Goal: Task Accomplishment & Management: Use online tool/utility

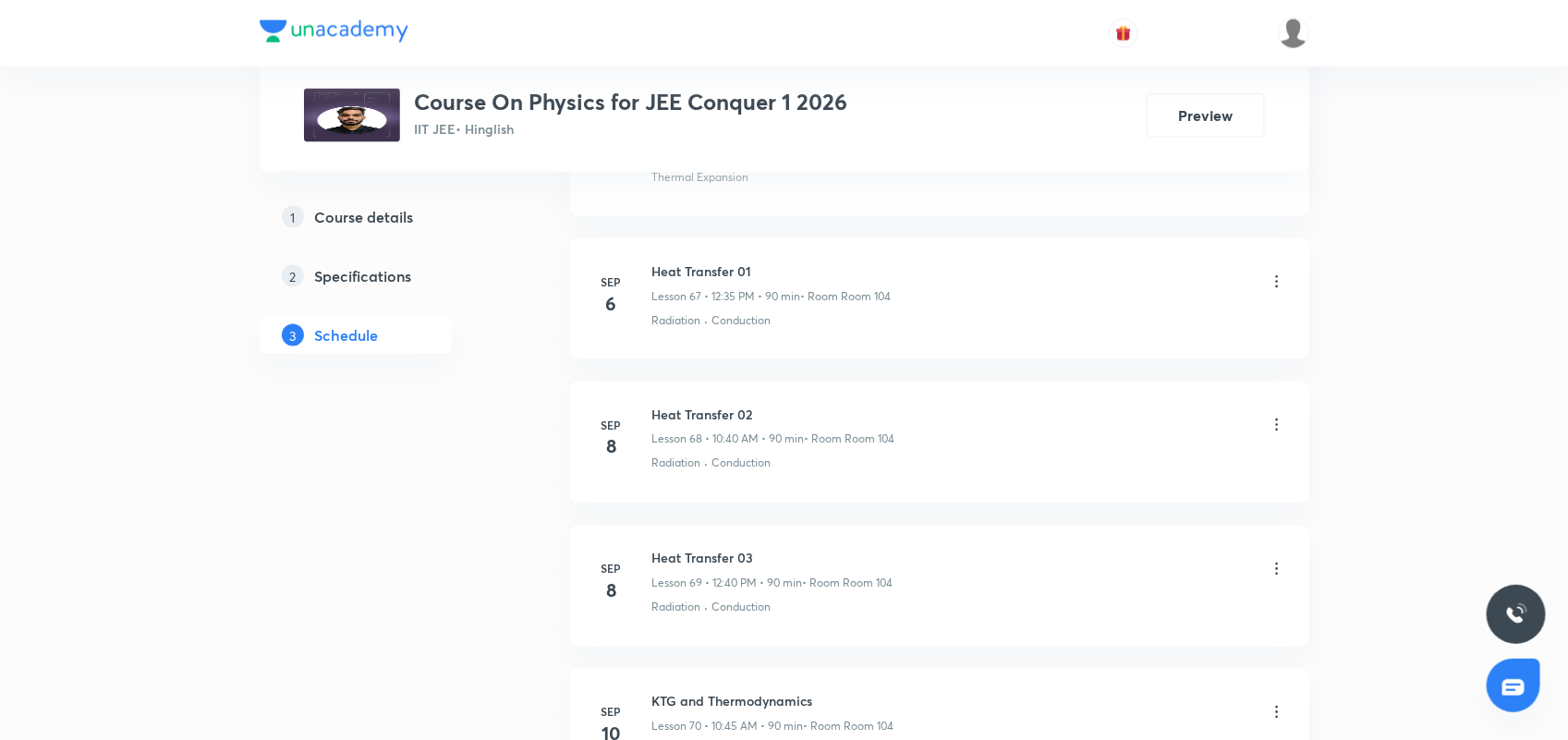
scroll to position [13527, 0]
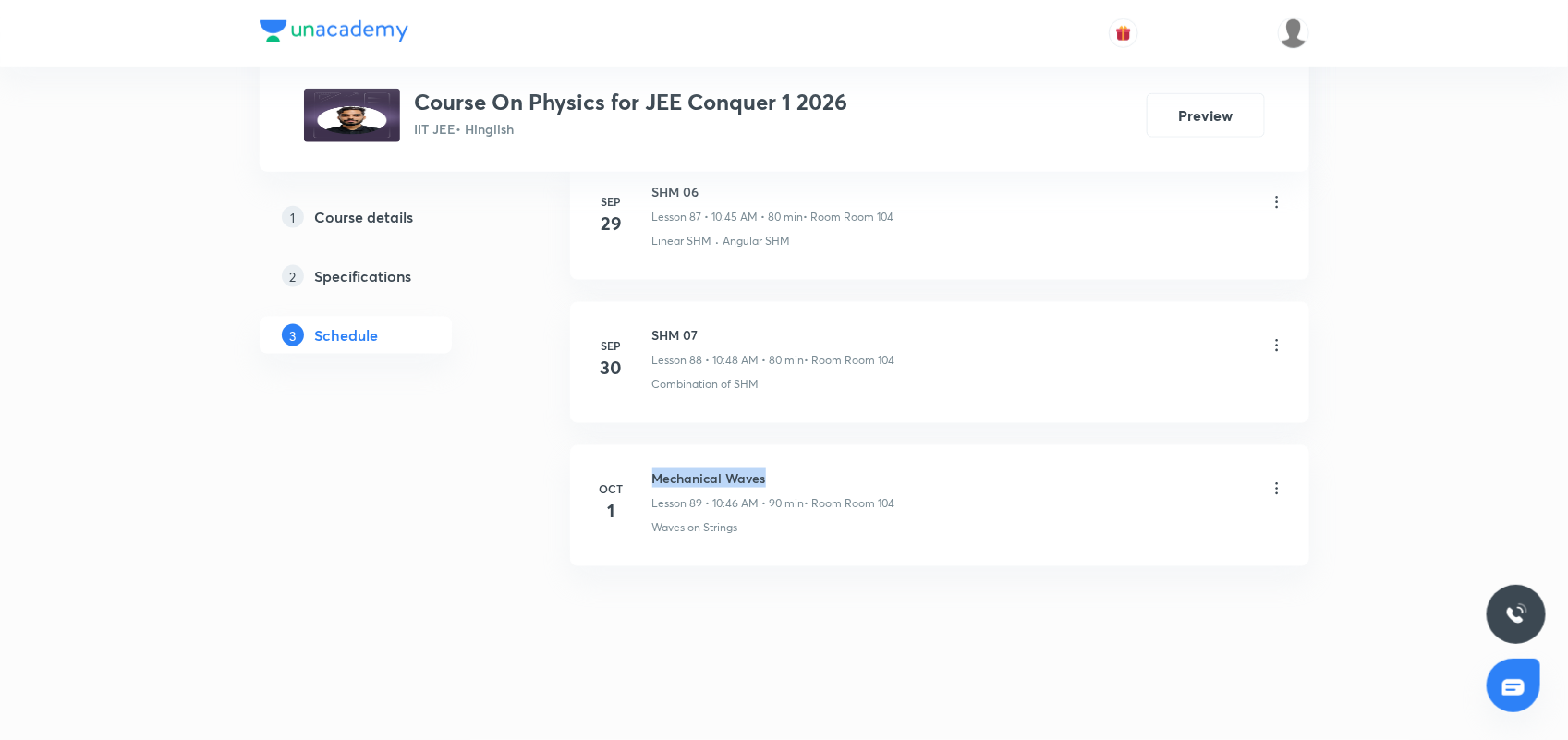
drag, startPoint x: 779, startPoint y: 476, endPoint x: 820, endPoint y: 475, distance: 41.0
click at [820, 475] on h6 "Mechanical Waves" at bounding box center [774, 478] width 243 height 20
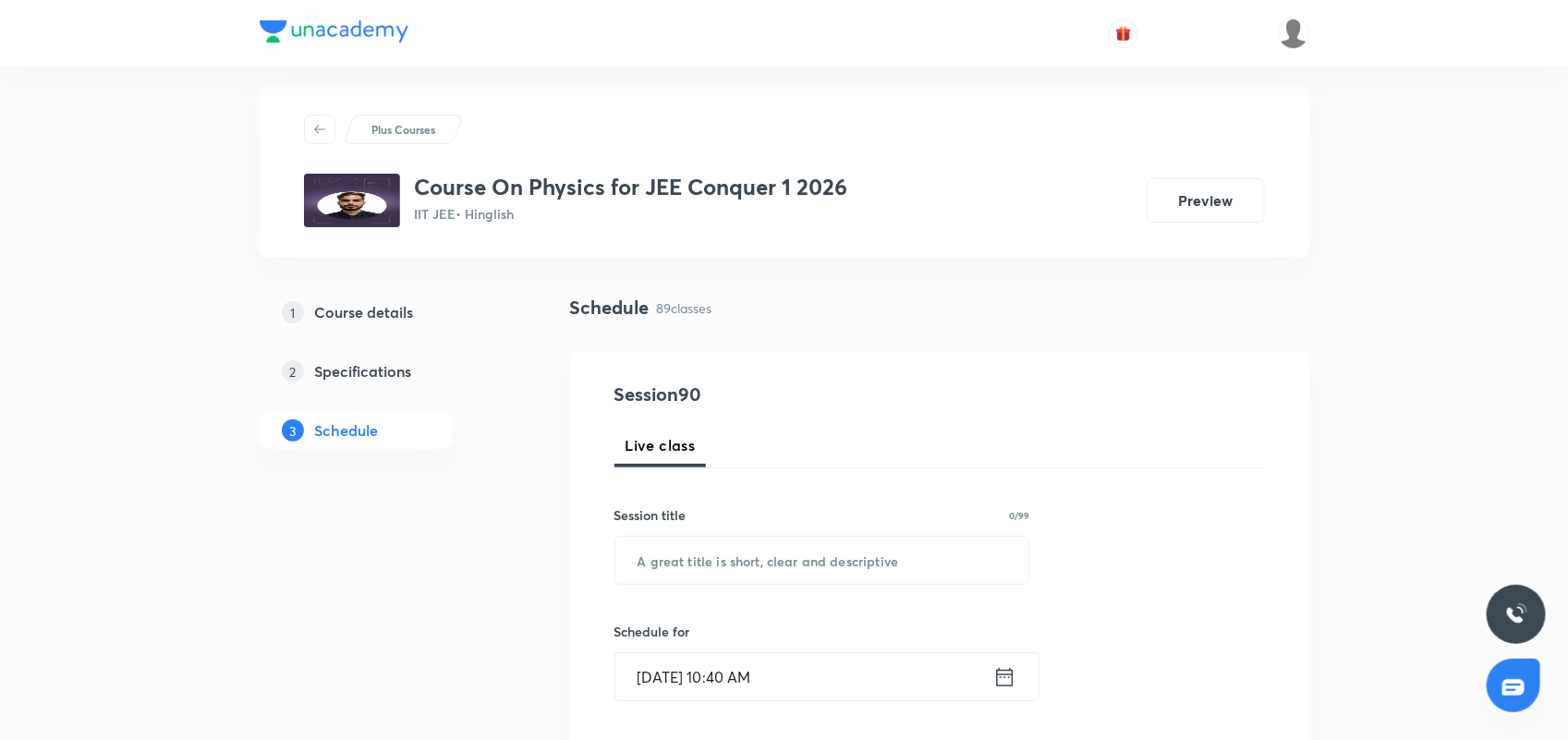
scroll to position [0, 0]
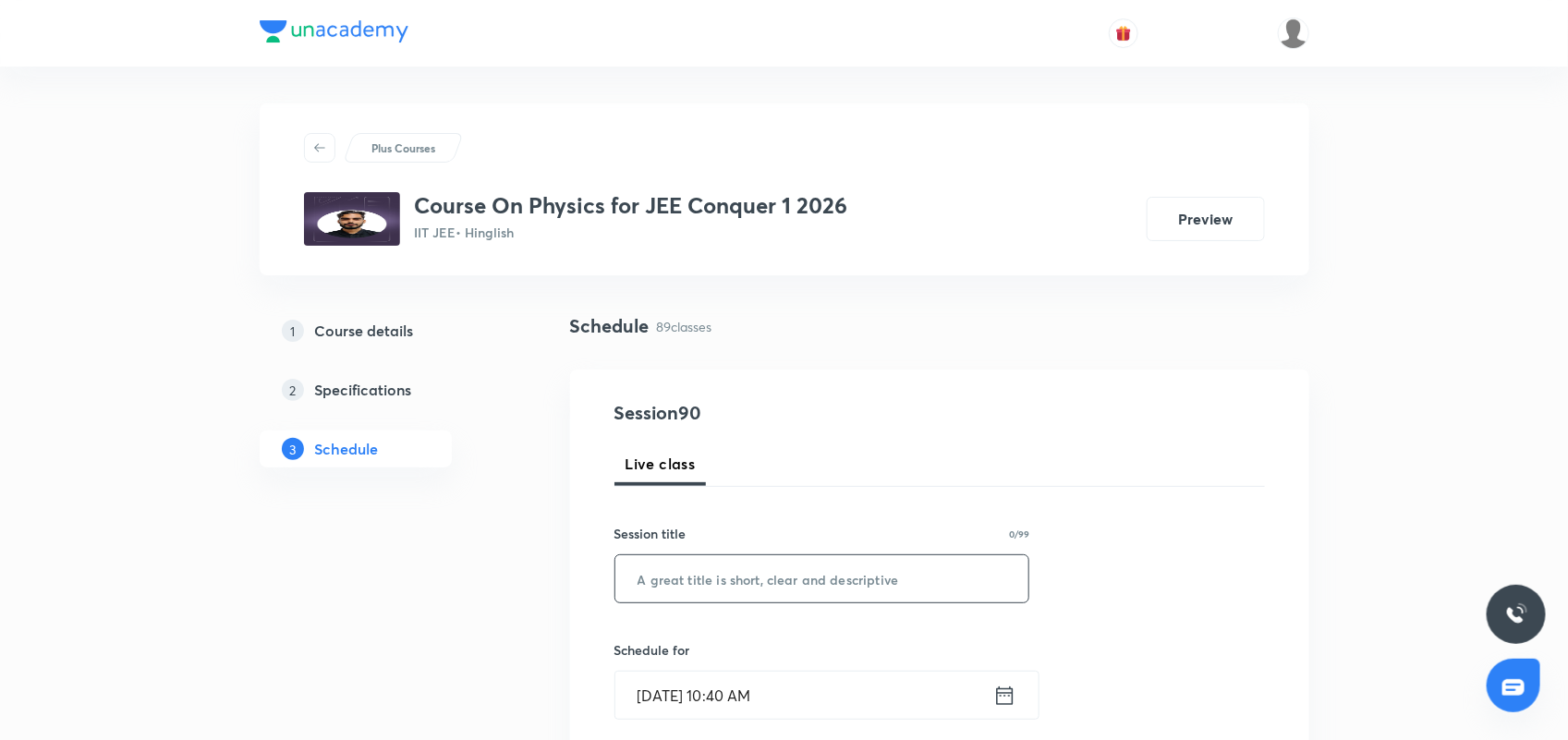
click at [756, 580] on input "text" at bounding box center [823, 579] width 414 height 47
paste input "Mechanical Waves"
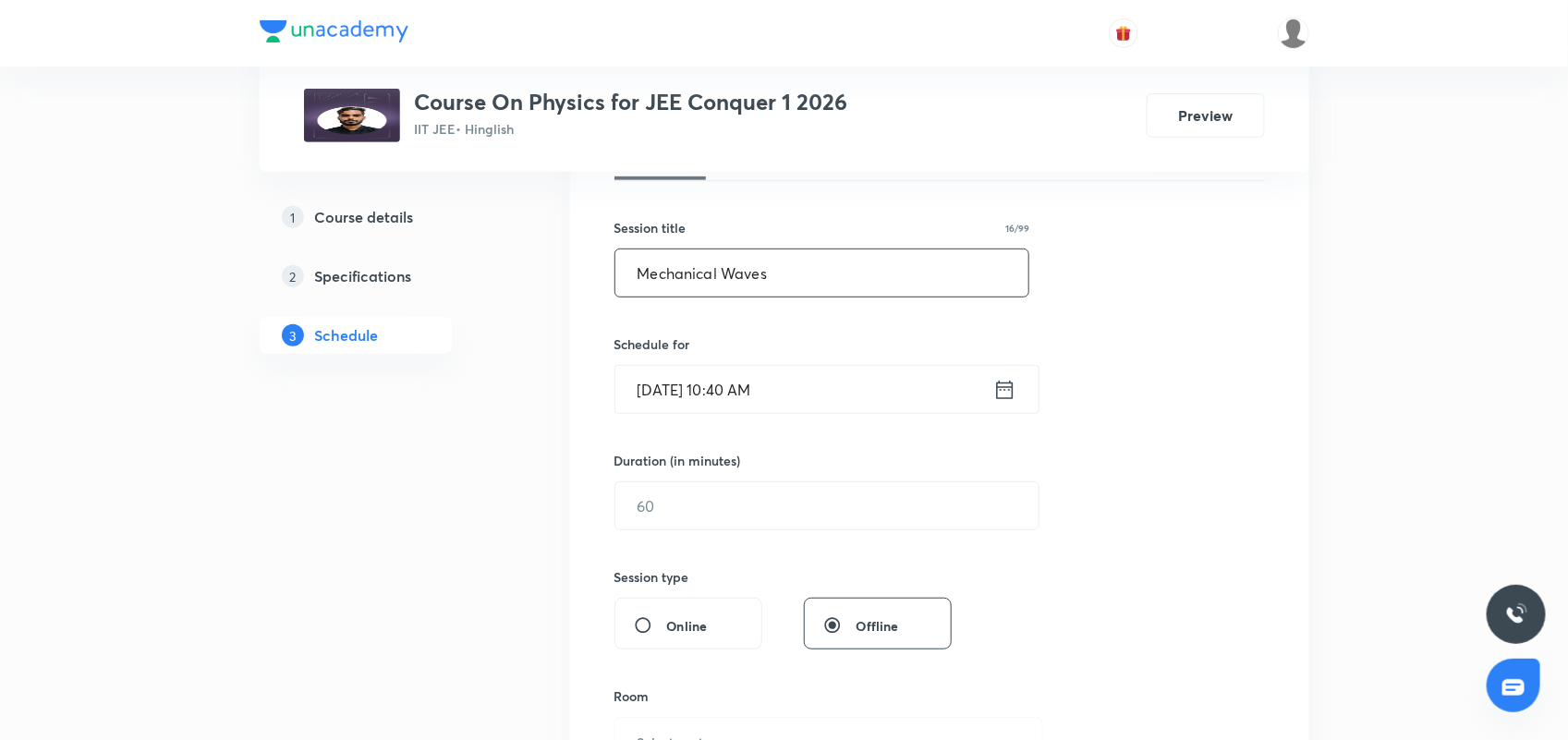
scroll to position [347, 0]
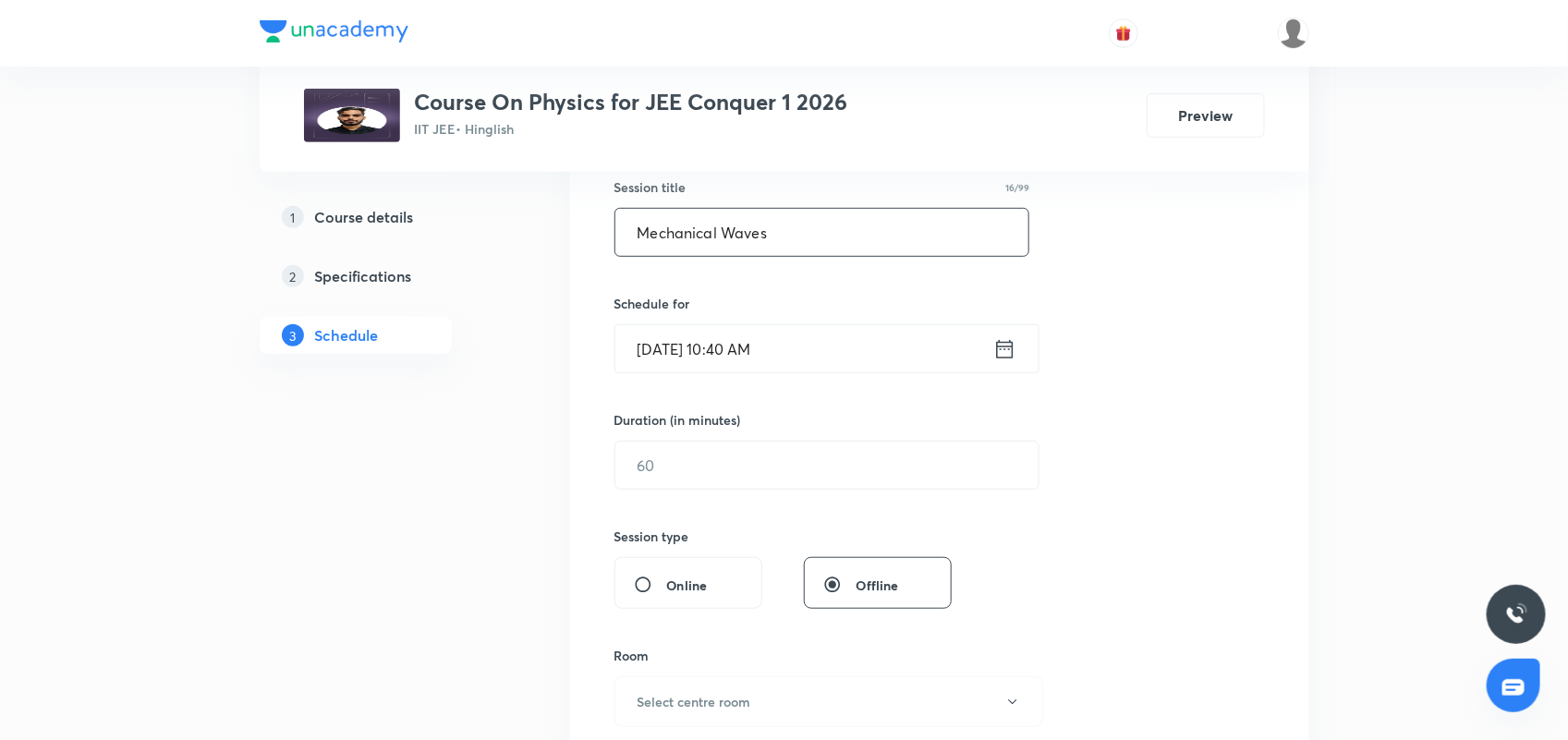
type input "Mechanical Waves"
click at [1001, 352] on icon at bounding box center [1004, 349] width 23 height 26
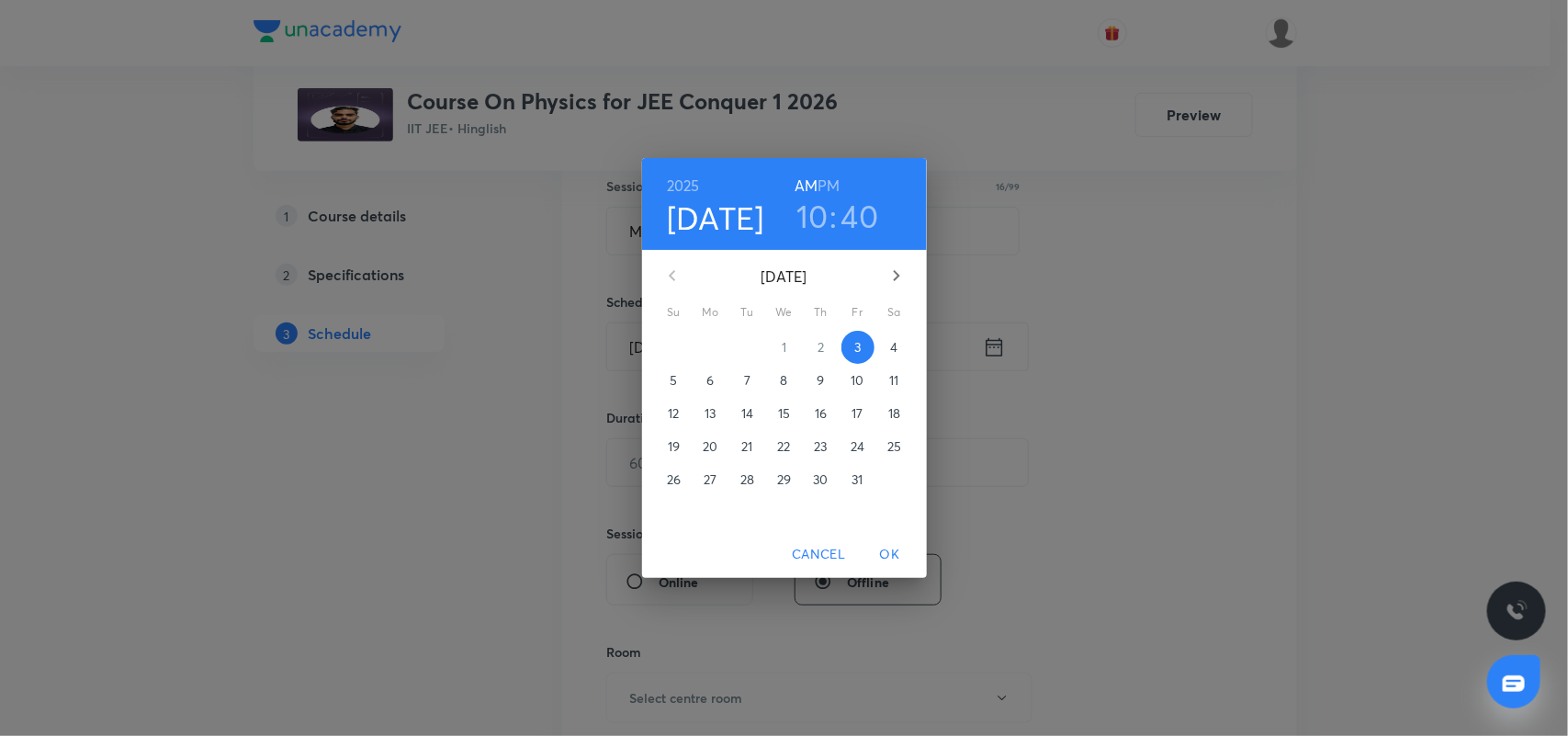
click at [865, 211] on h3 "40" at bounding box center [860, 215] width 37 height 38
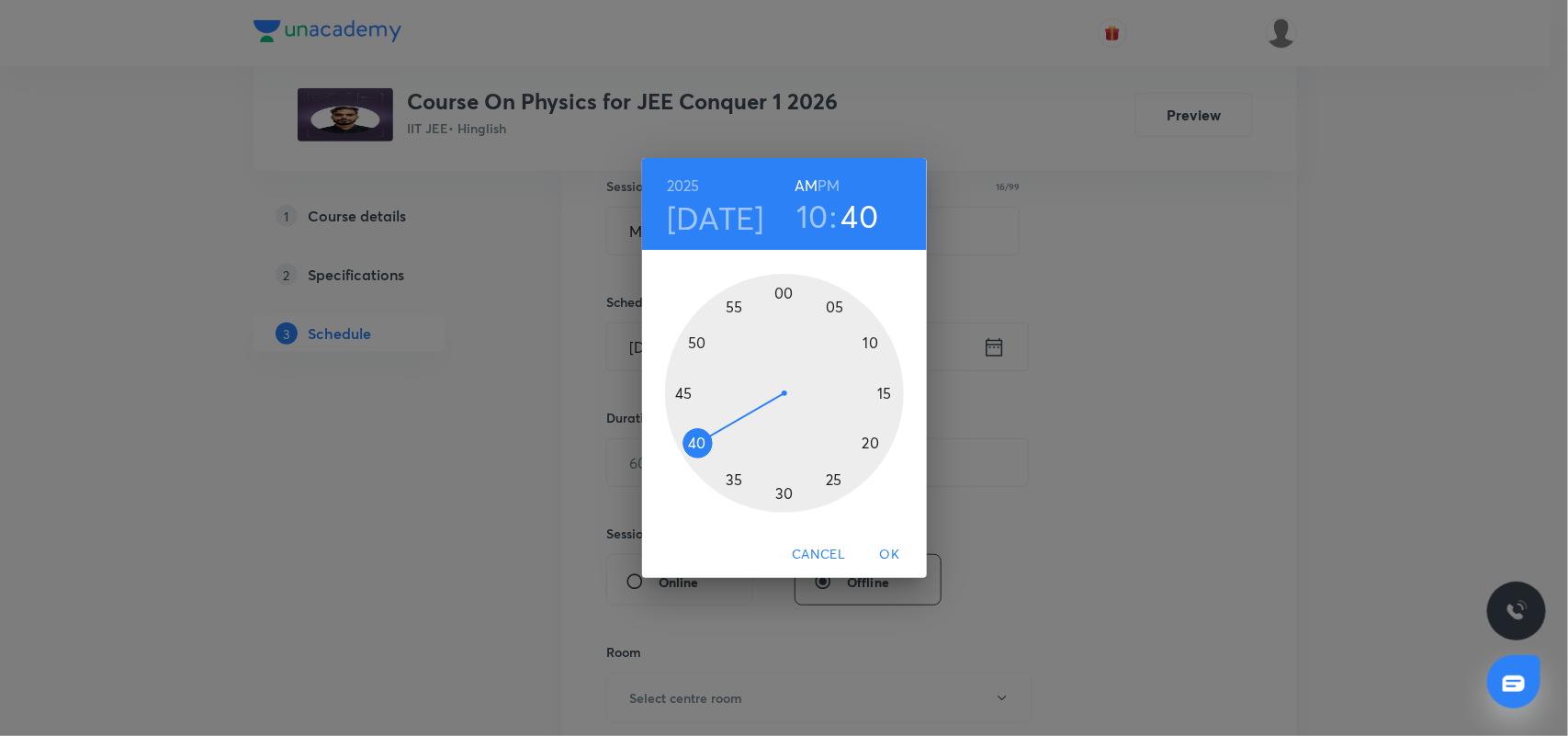
click at [684, 390] on div at bounding box center [784, 393] width 239 height 239
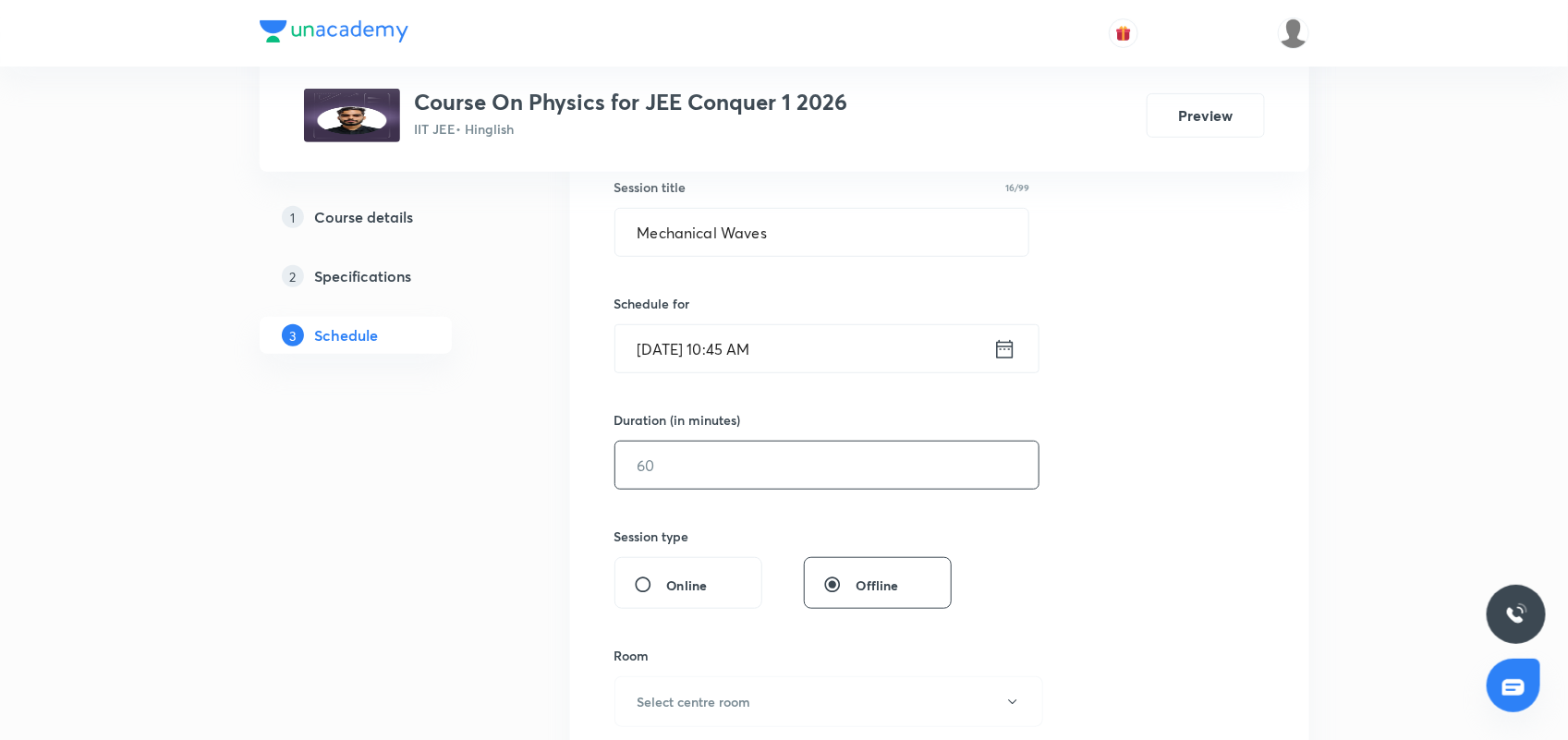
click at [676, 471] on input "text" at bounding box center [828, 465] width 423 height 47
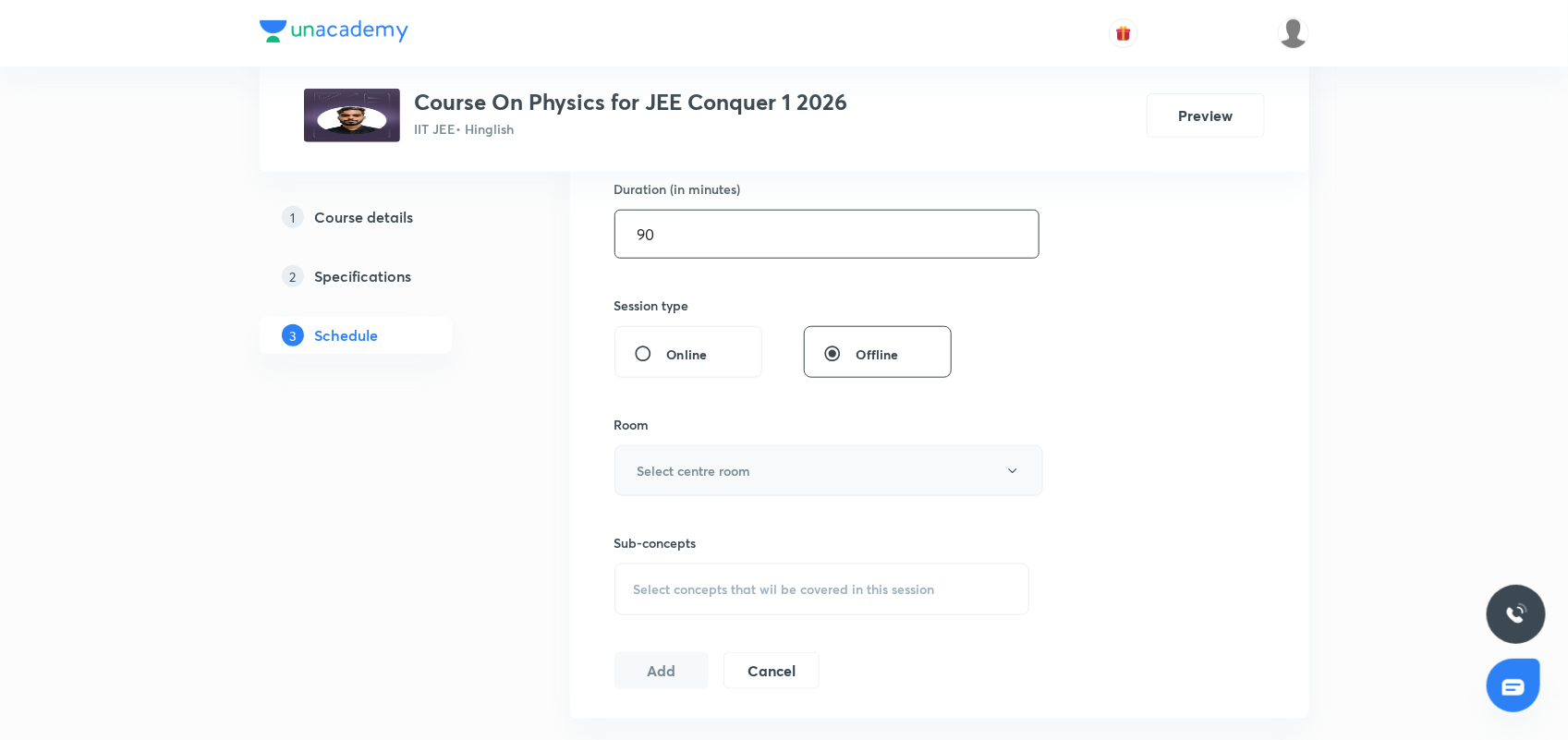
type input "90"
click at [759, 475] on button "Select centre room" at bounding box center [829, 470] width 429 height 50
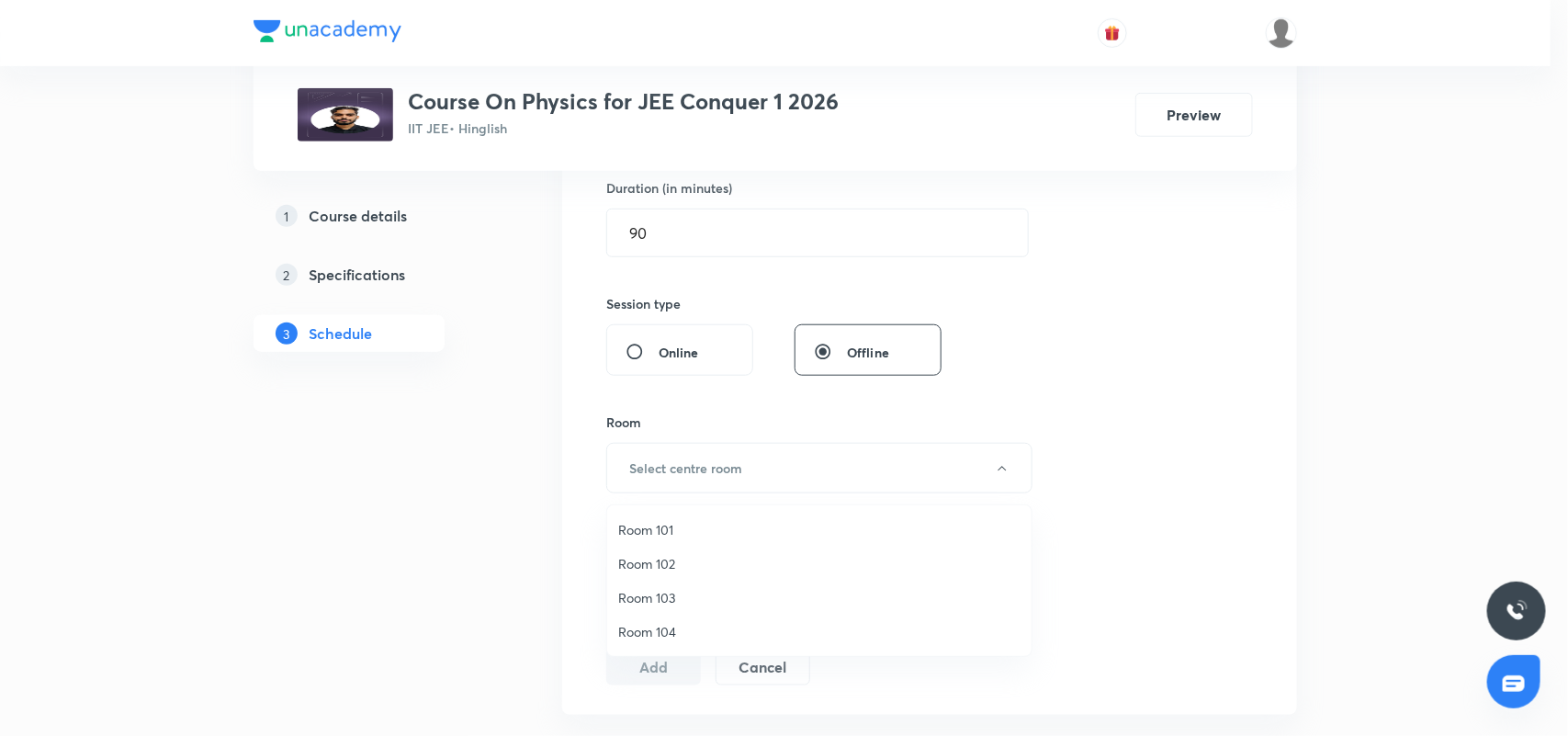
click at [664, 625] on span "Room 104" at bounding box center [818, 632] width 402 height 20
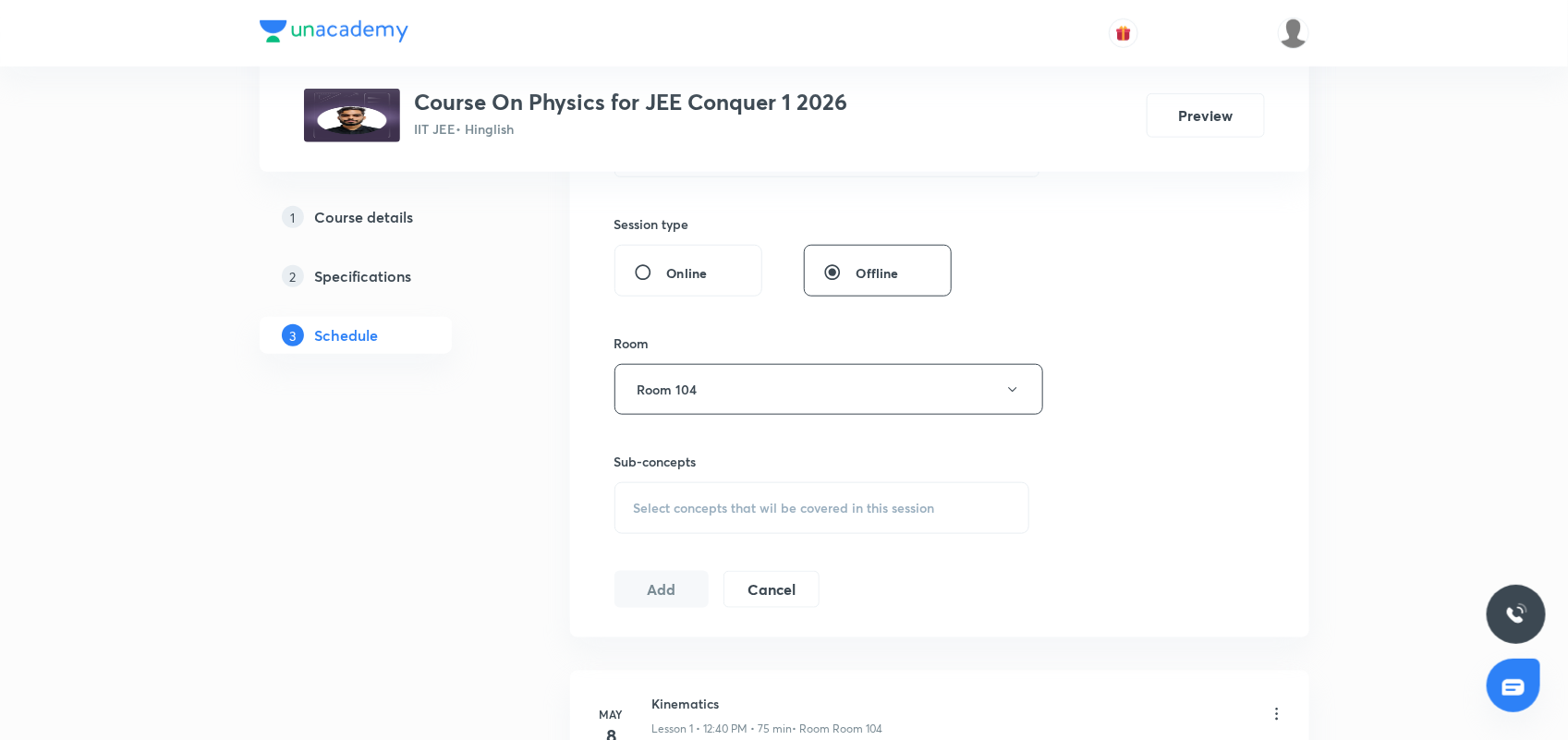
scroll to position [693, 0]
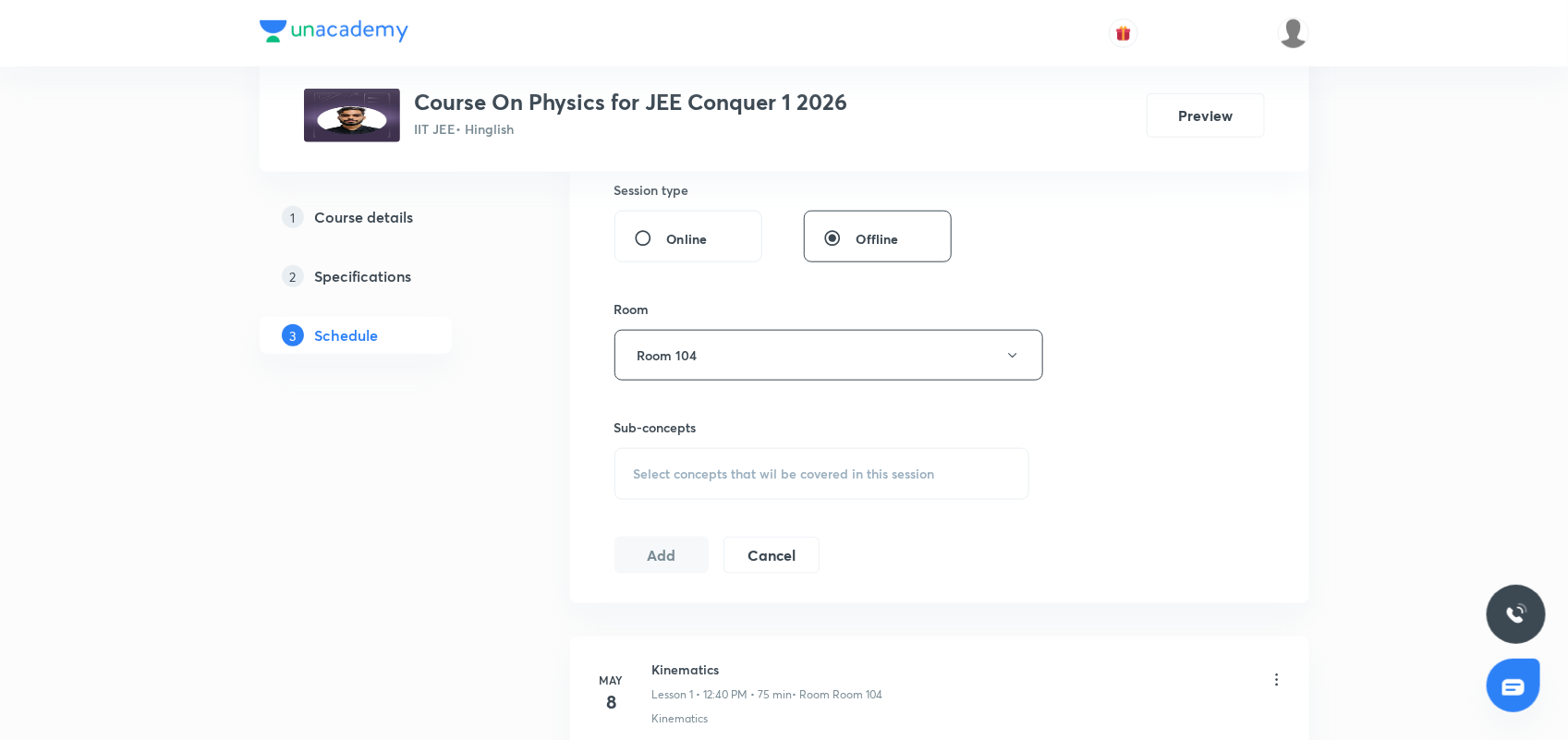
click at [693, 522] on div "Session 90 Live class Session title 16/99 Mechanical Waves ​ Schedule for [DATE…" at bounding box center [940, 140] width 651 height 867
click at [784, 461] on div "Select concepts that wil be covered in this session" at bounding box center [823, 473] width 416 height 51
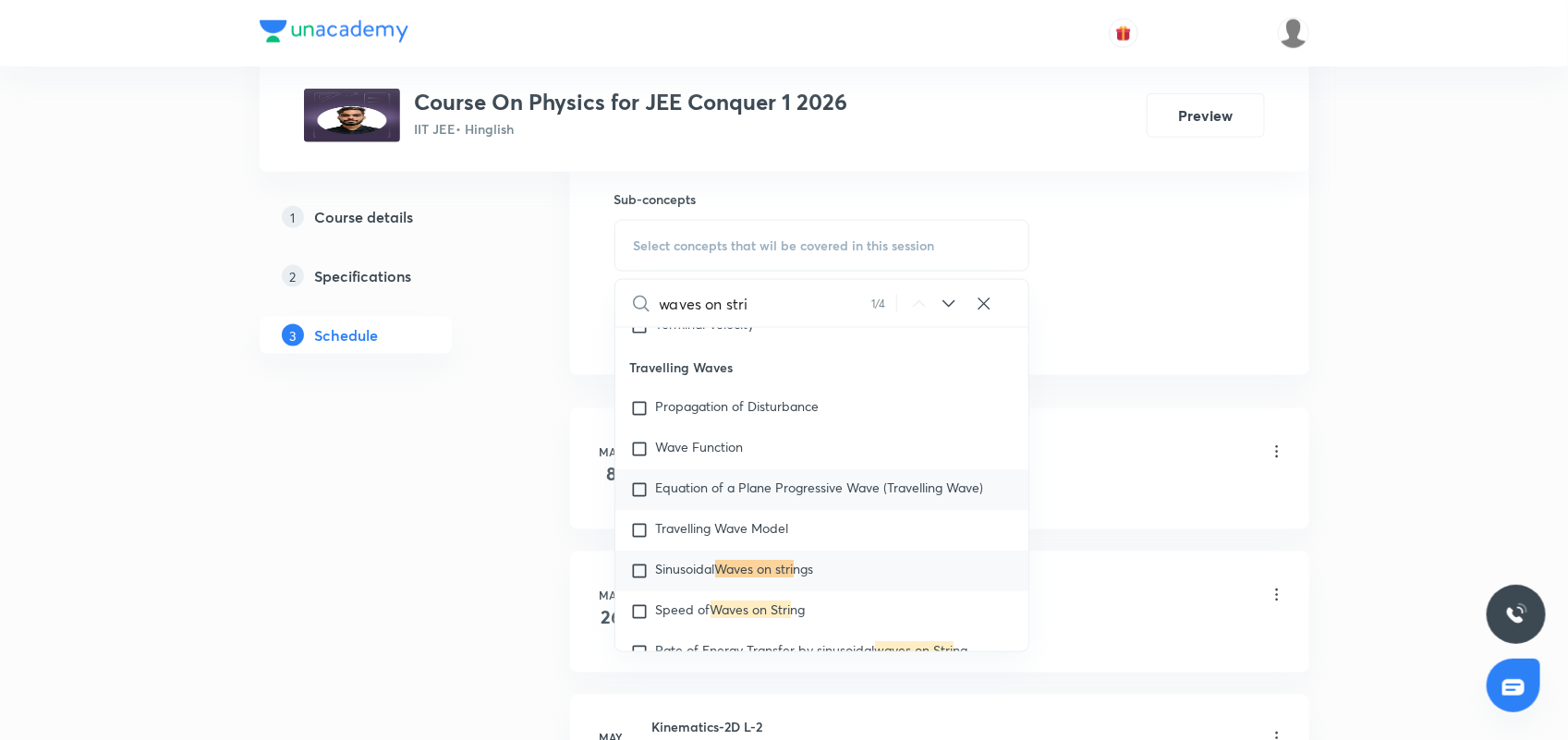
scroll to position [924, 0]
type input "waves on stri"
click at [949, 301] on icon at bounding box center [949, 301] width 22 height 22
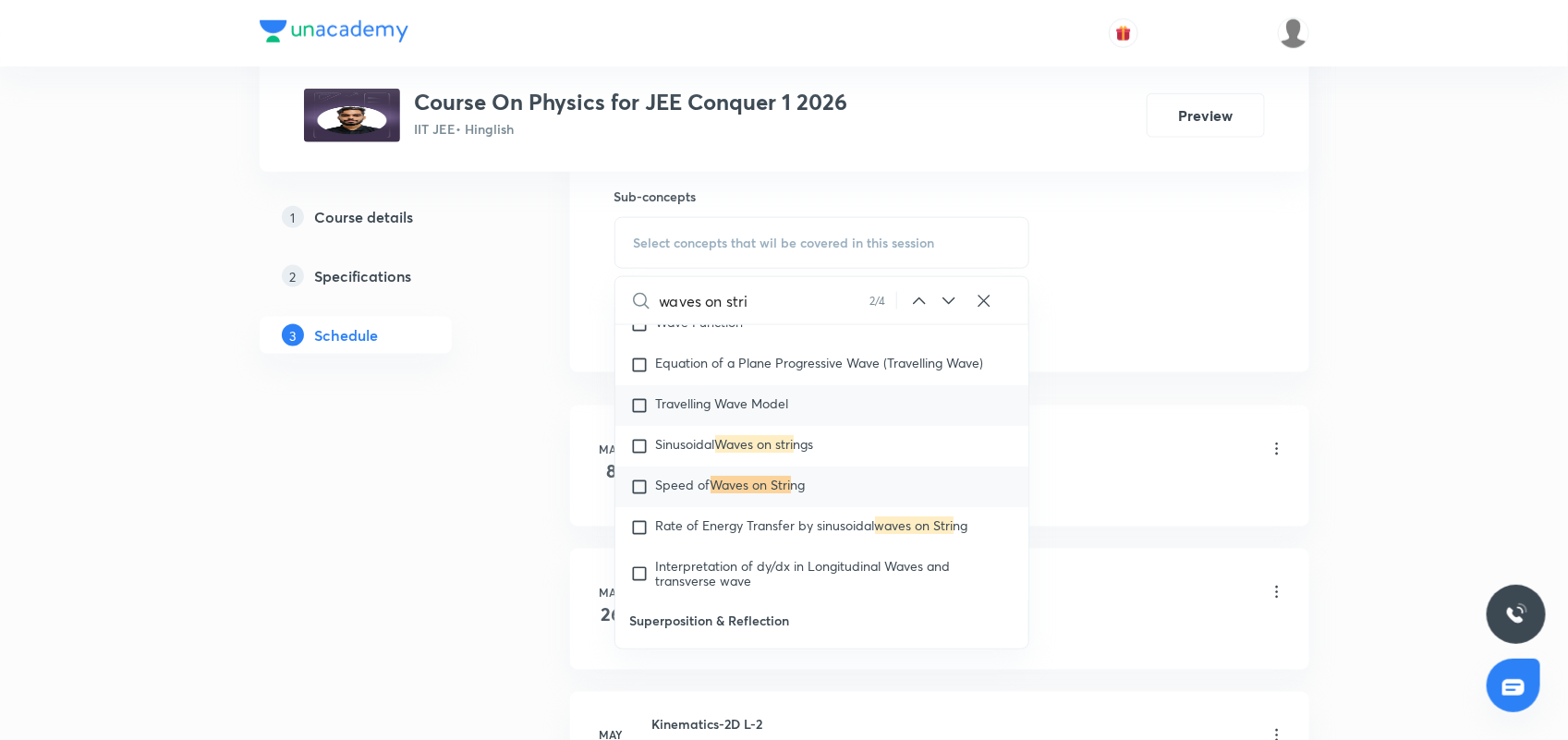
scroll to position [9367, 0]
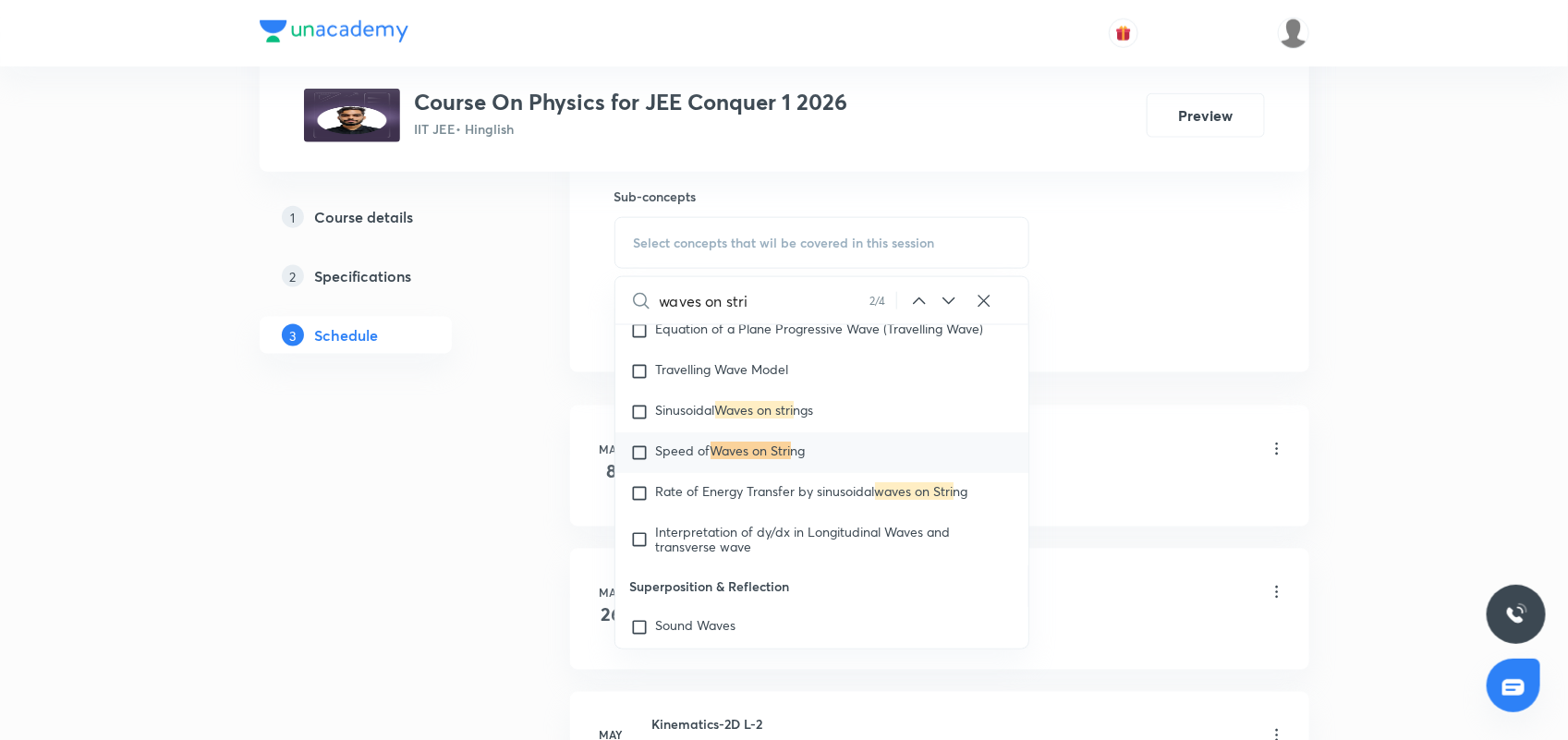
click at [957, 300] on icon at bounding box center [949, 301] width 22 height 22
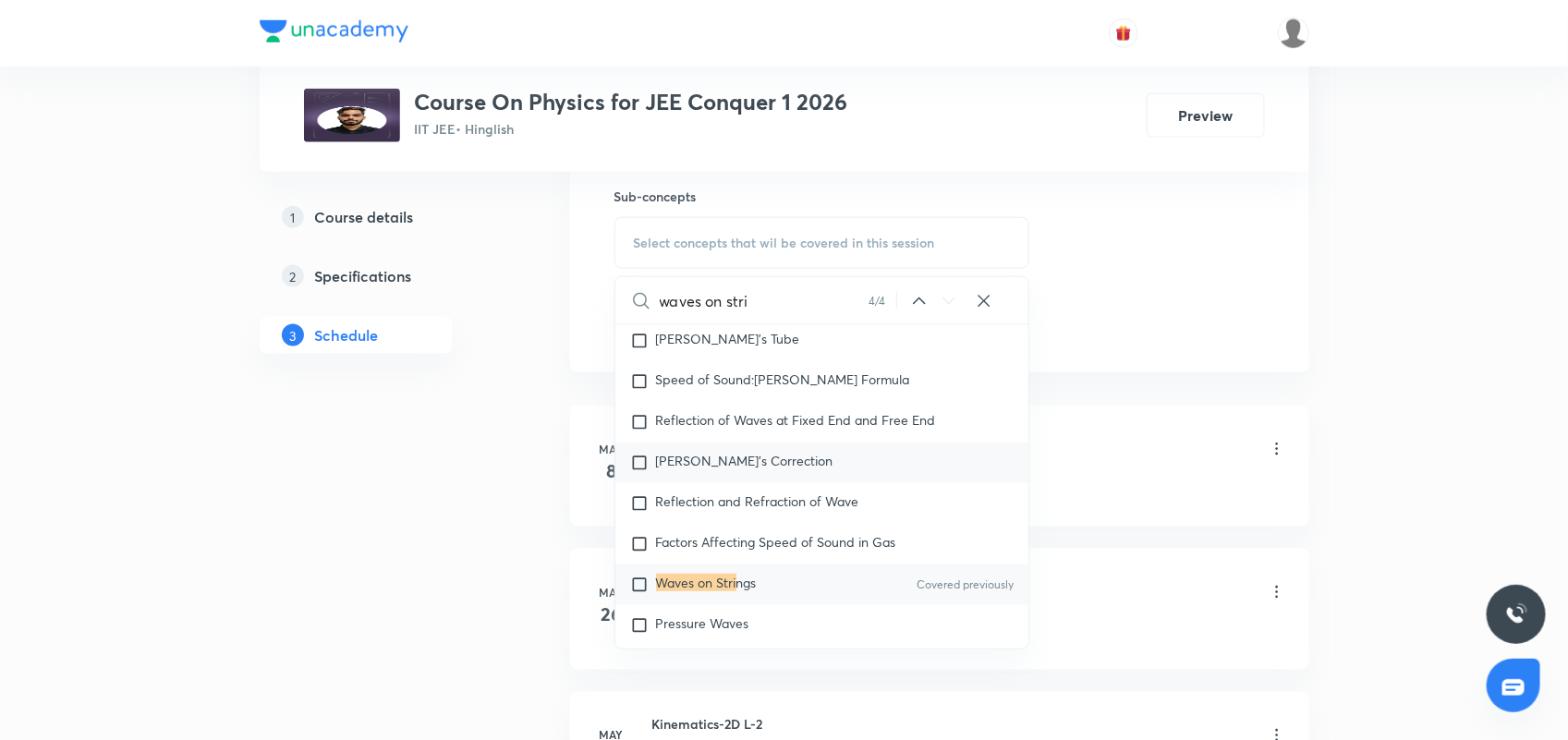
scroll to position [9875, 0]
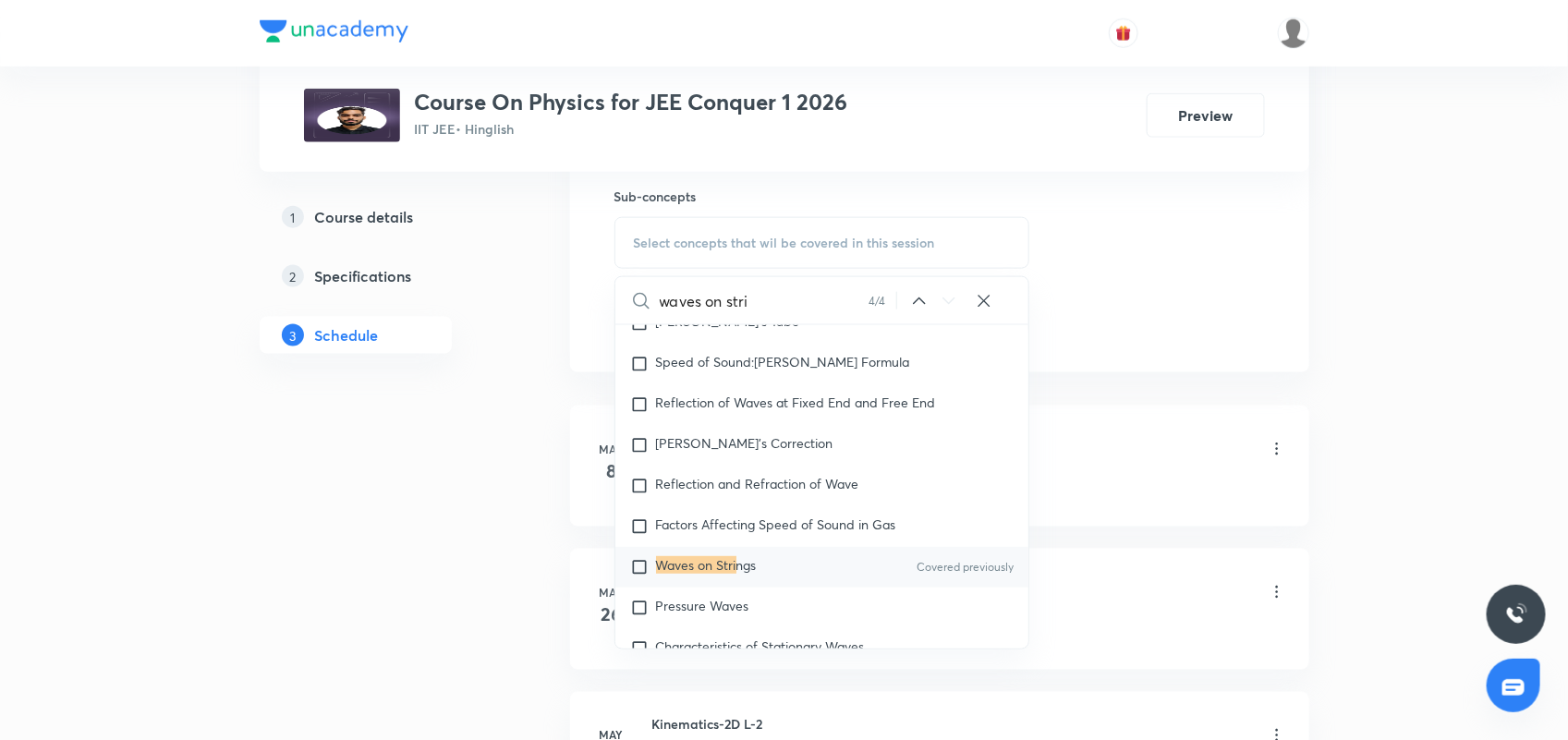
drag, startPoint x: 787, startPoint y: 557, endPoint x: 1147, endPoint y: 210, distance: 500.0
click at [787, 556] on div "Waves on Stri ngs Covered previously" at bounding box center [823, 566] width 414 height 41
checkbox input "true"
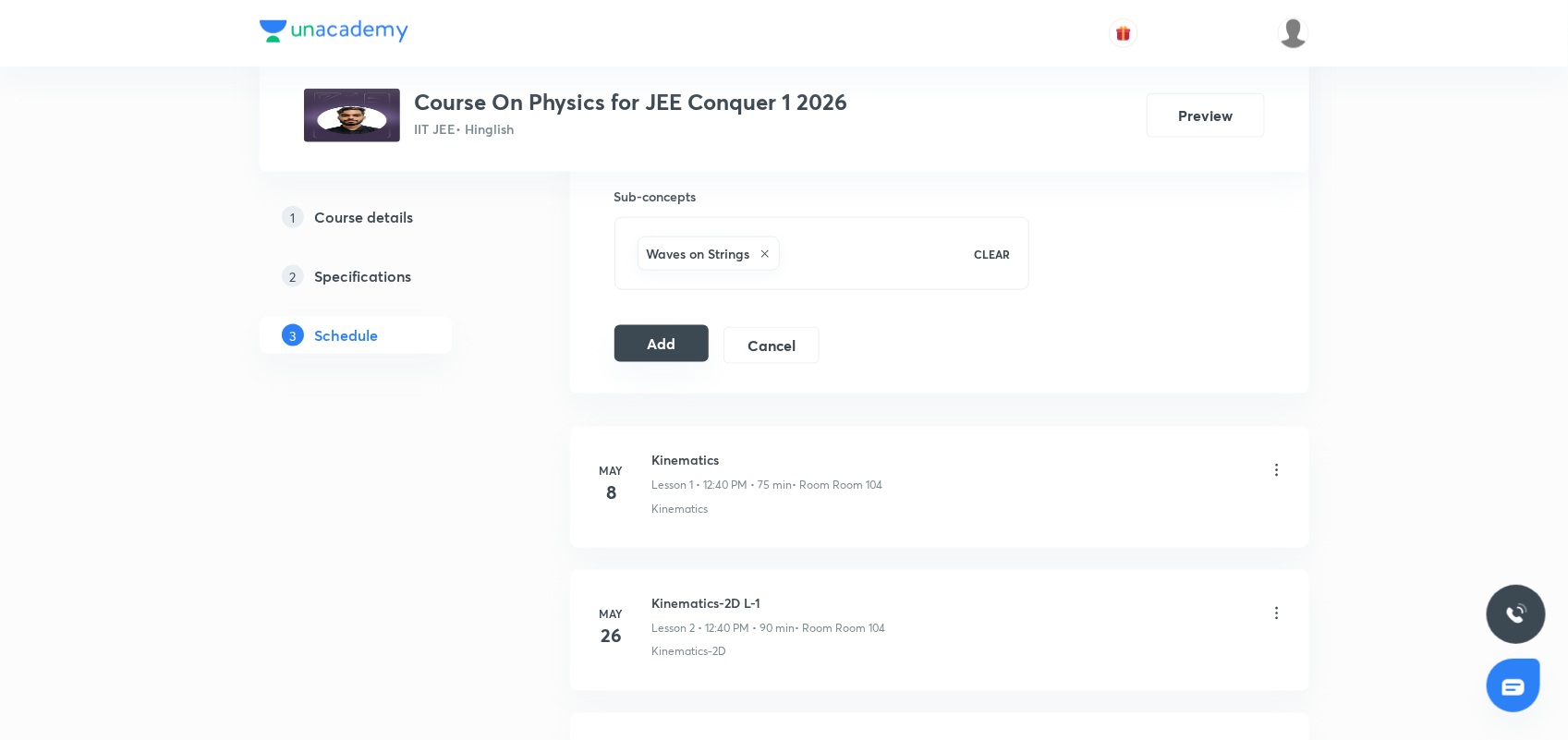
click at [650, 348] on button "Add" at bounding box center [662, 343] width 95 height 37
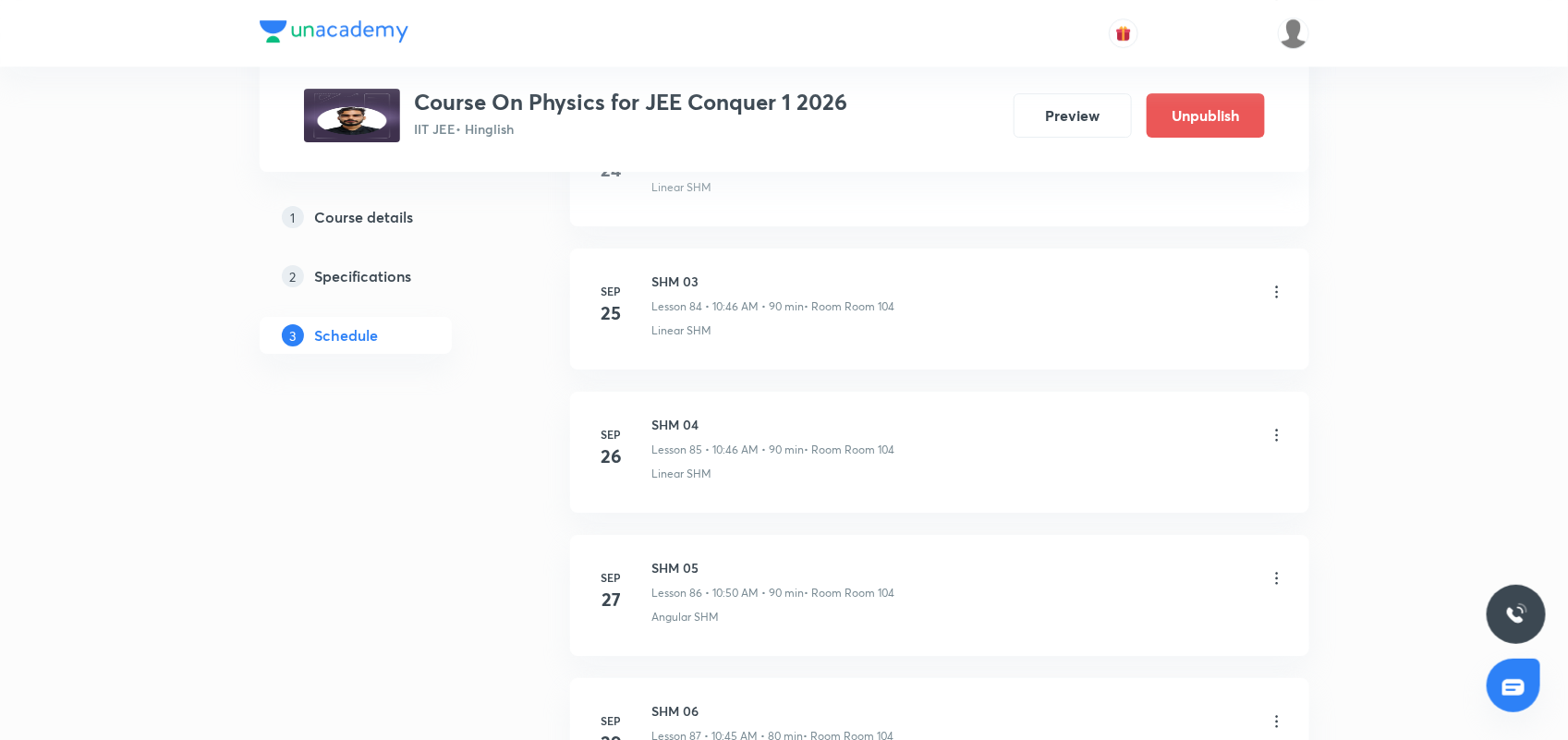
scroll to position [12821, 0]
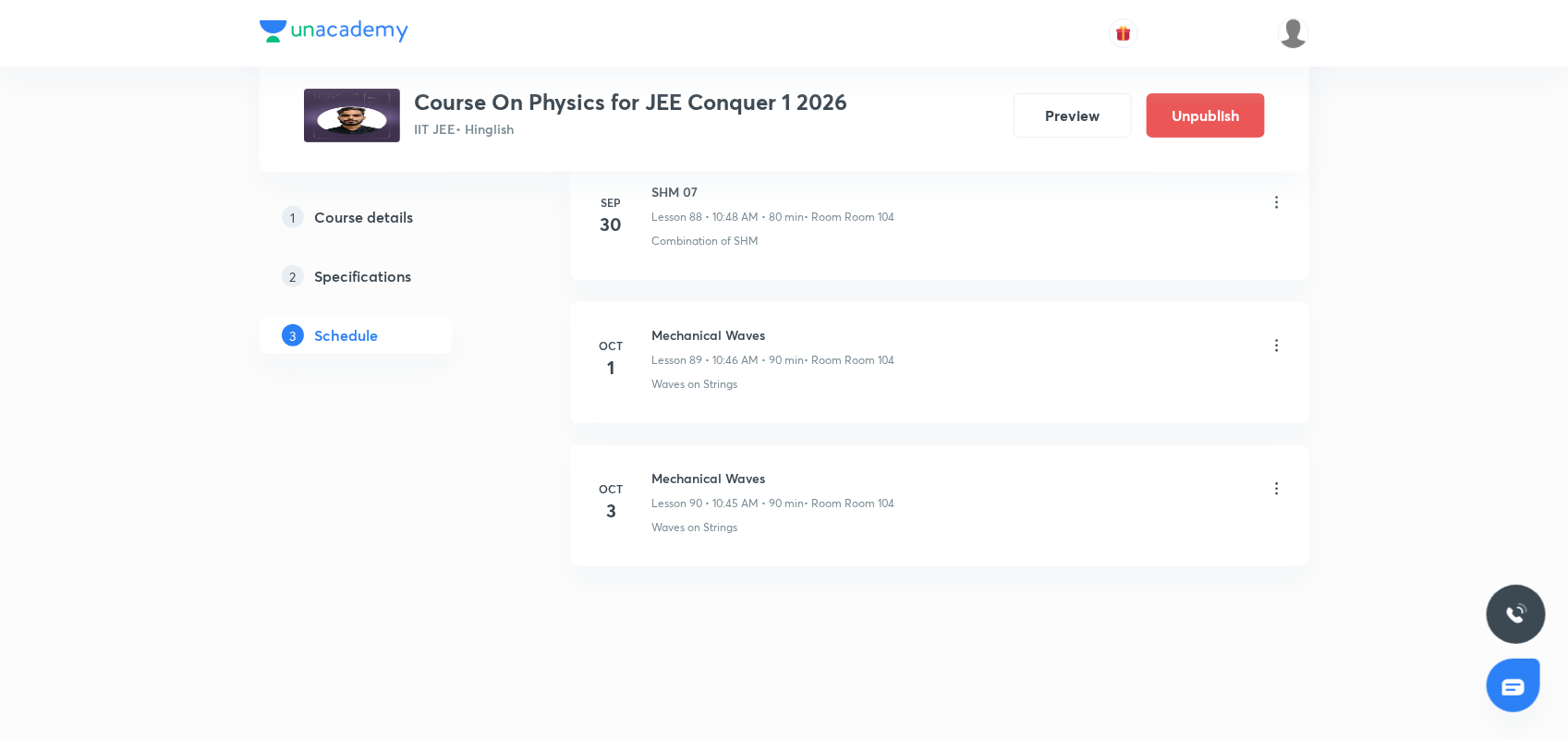
click at [1278, 483] on icon at bounding box center [1277, 488] width 19 height 19
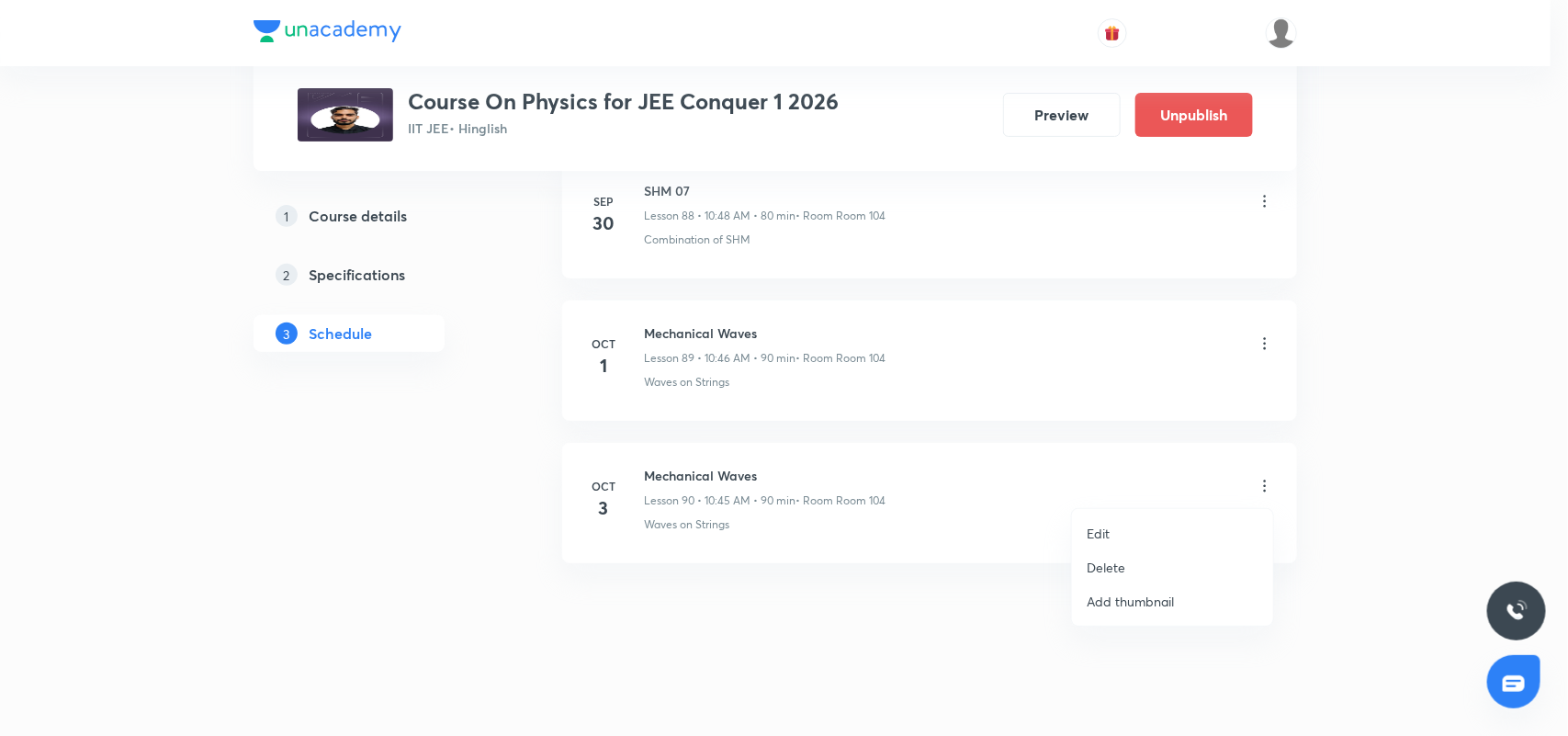
click at [1148, 522] on li "Edit" at bounding box center [1172, 533] width 201 height 34
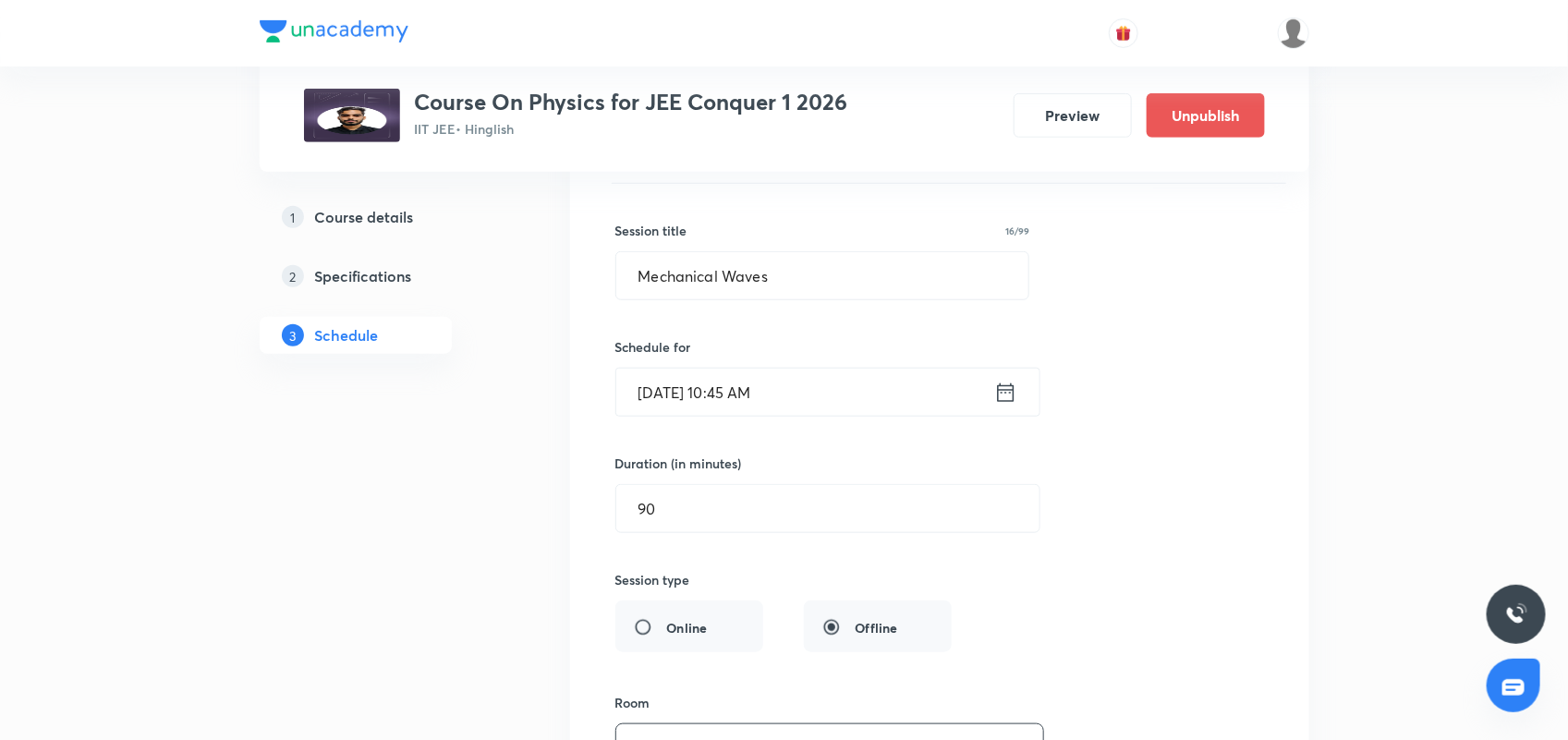
scroll to position [13052, 0]
click at [1007, 404] on icon at bounding box center [1005, 391] width 23 height 26
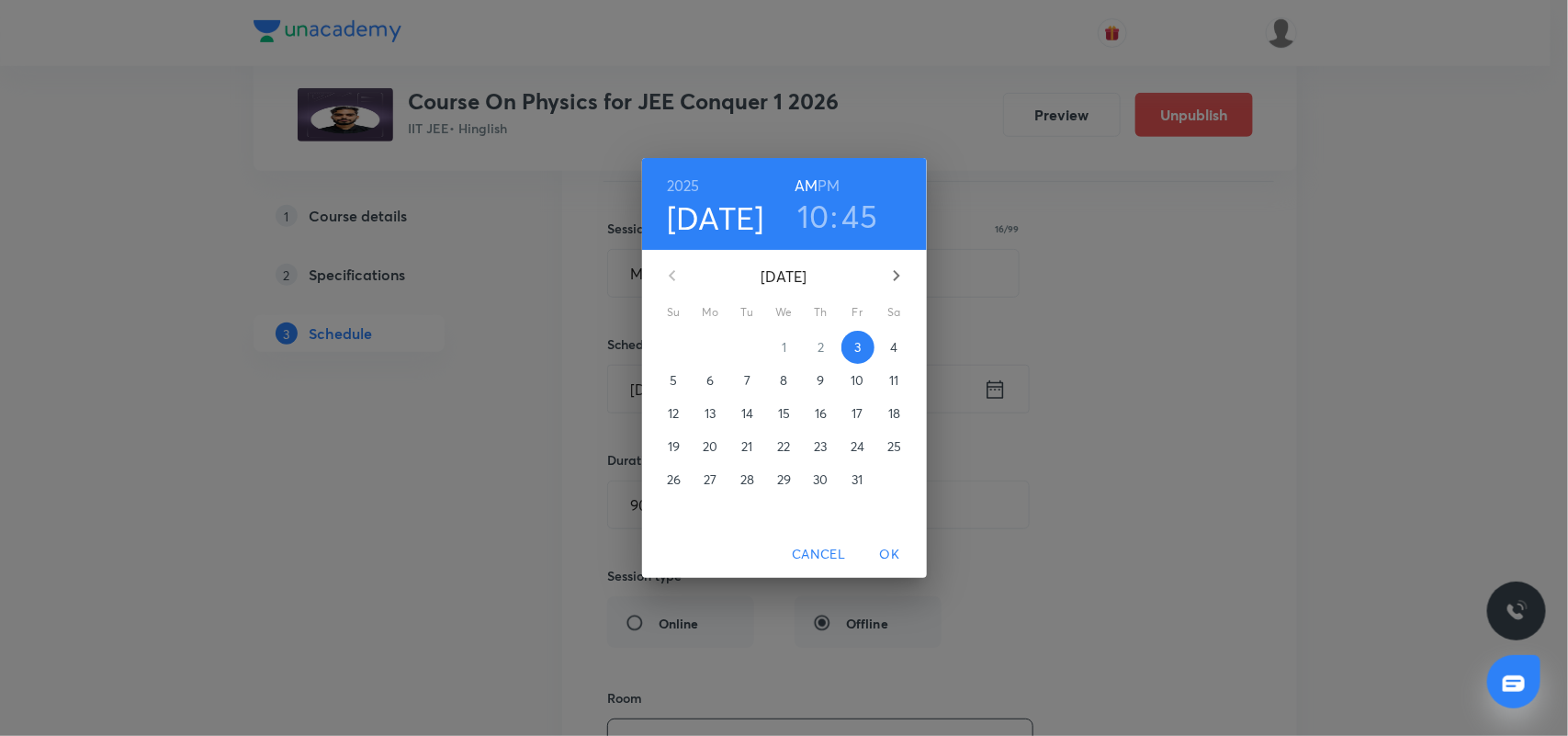
click at [886, 346] on span "4" at bounding box center [895, 347] width 33 height 19
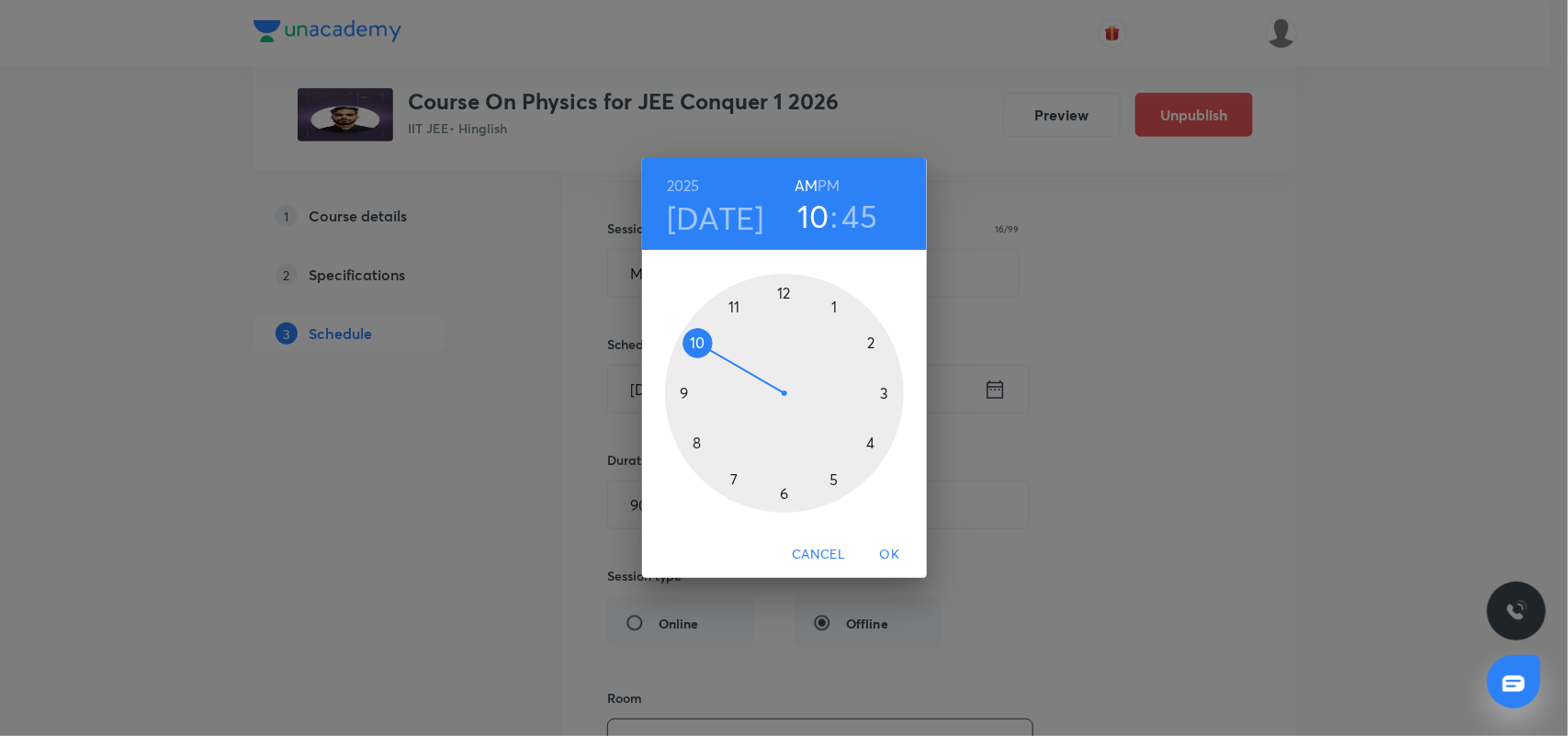
click at [896, 551] on span "OK" at bounding box center [889, 554] width 44 height 23
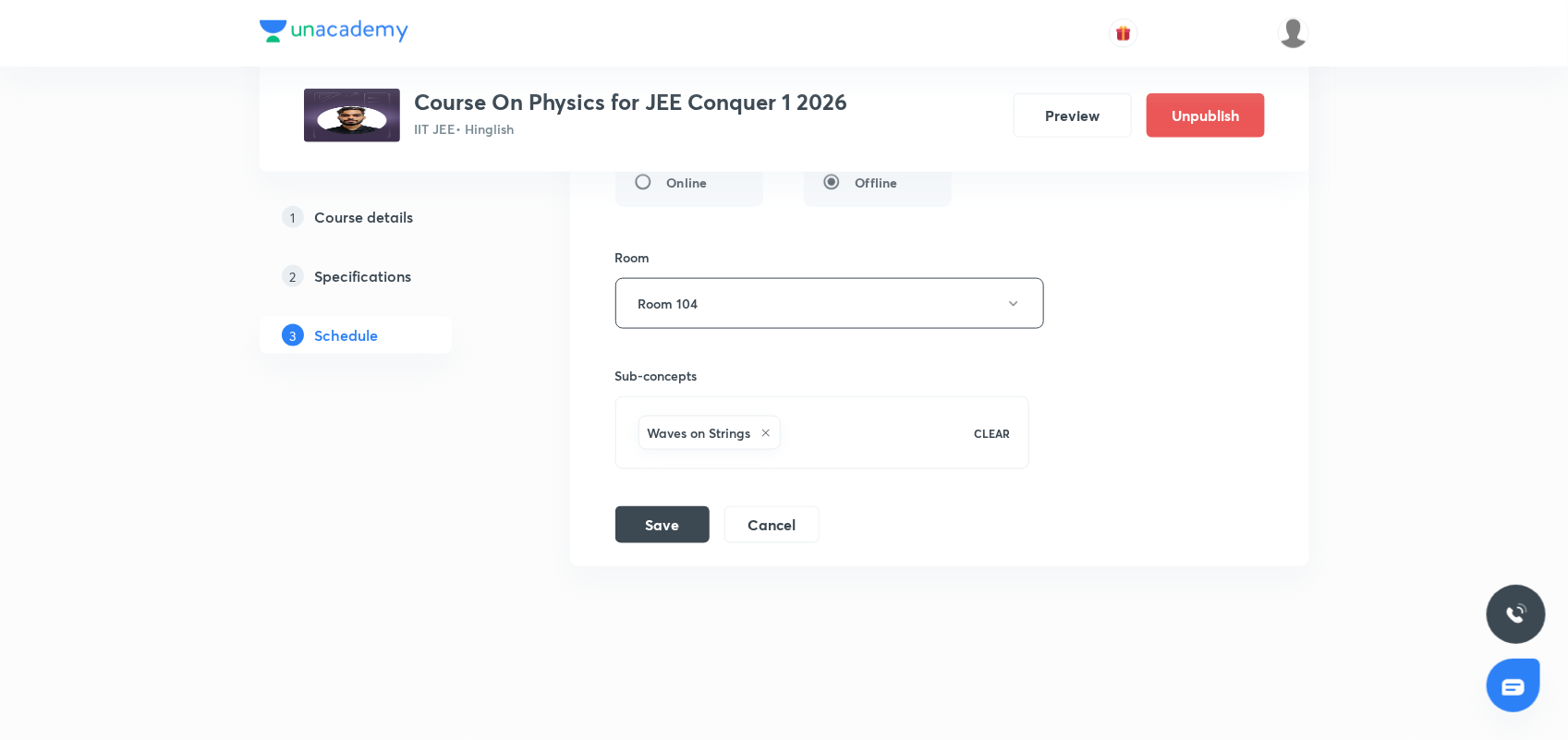
scroll to position [13533, 0]
click at [662, 532] on button "Save" at bounding box center [662, 522] width 94 height 37
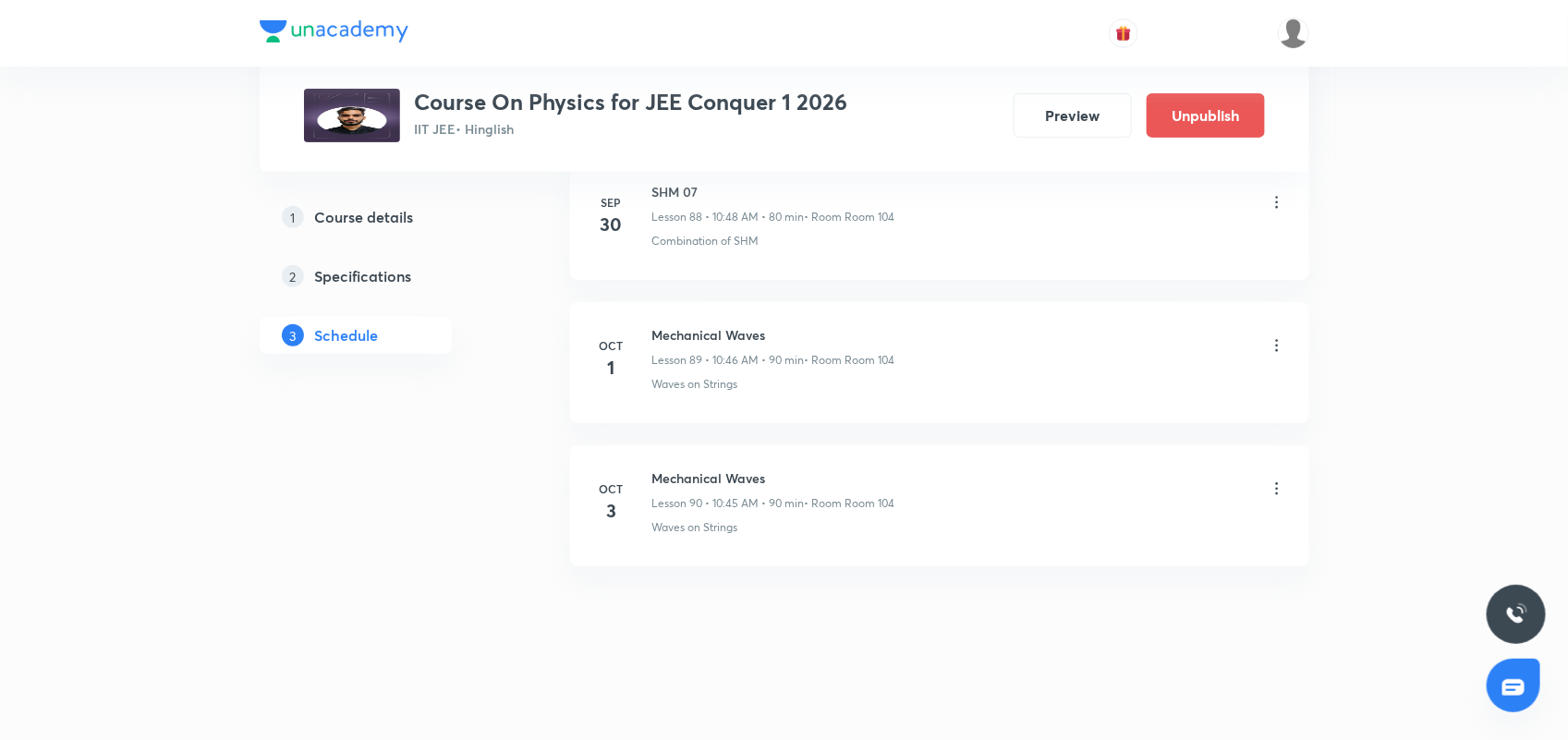
scroll to position [12821, 0]
drag, startPoint x: 648, startPoint y: 471, endPoint x: 820, endPoint y: 487, distance: 172.7
click at [820, 487] on div "[DATE] Mechanical Waves Lesson 90 • 10:45 AM • 90 min • Room Room 104 Waves on …" at bounding box center [939, 502] width 693 height 67
copy h6 "Mechanical Waves"
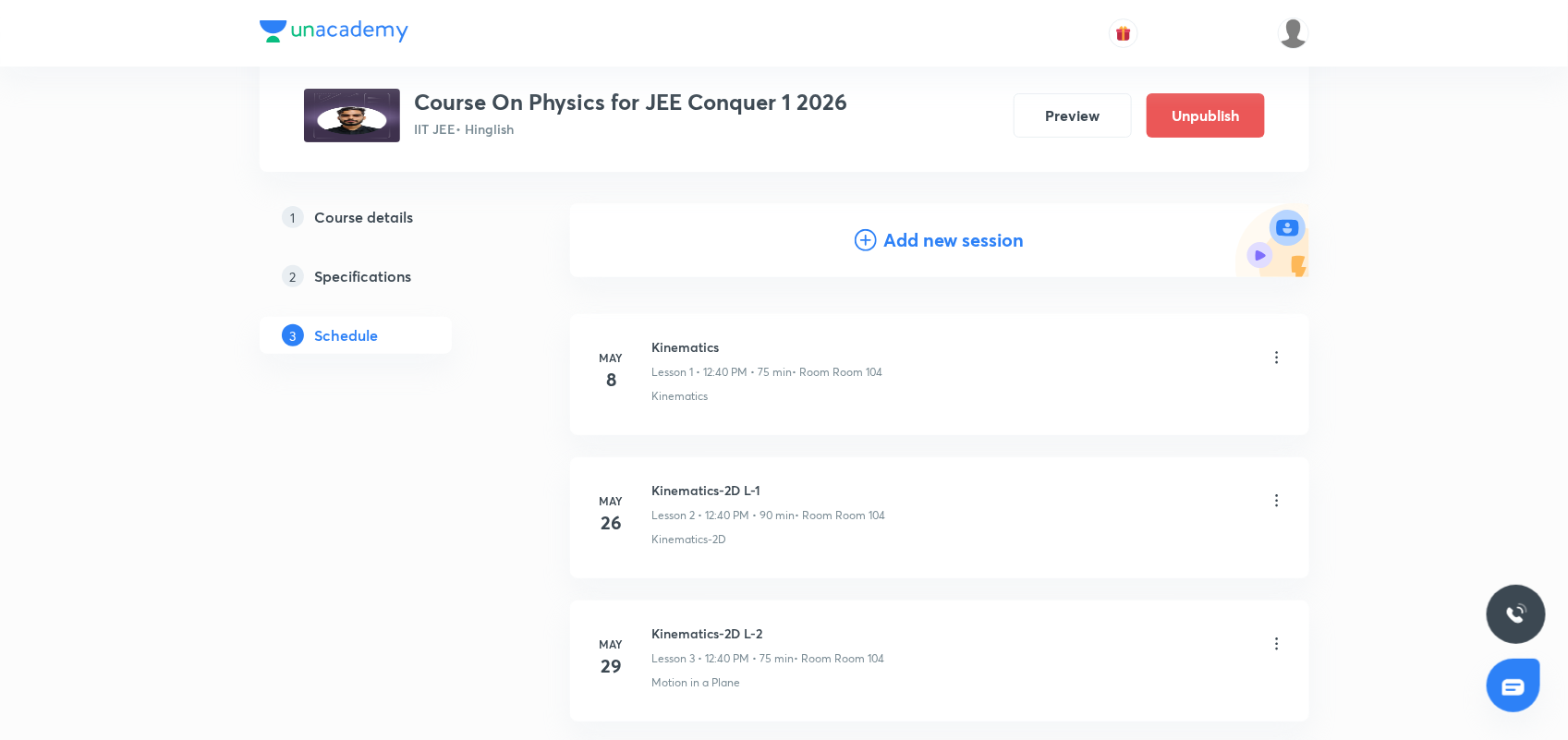
scroll to position [0, 0]
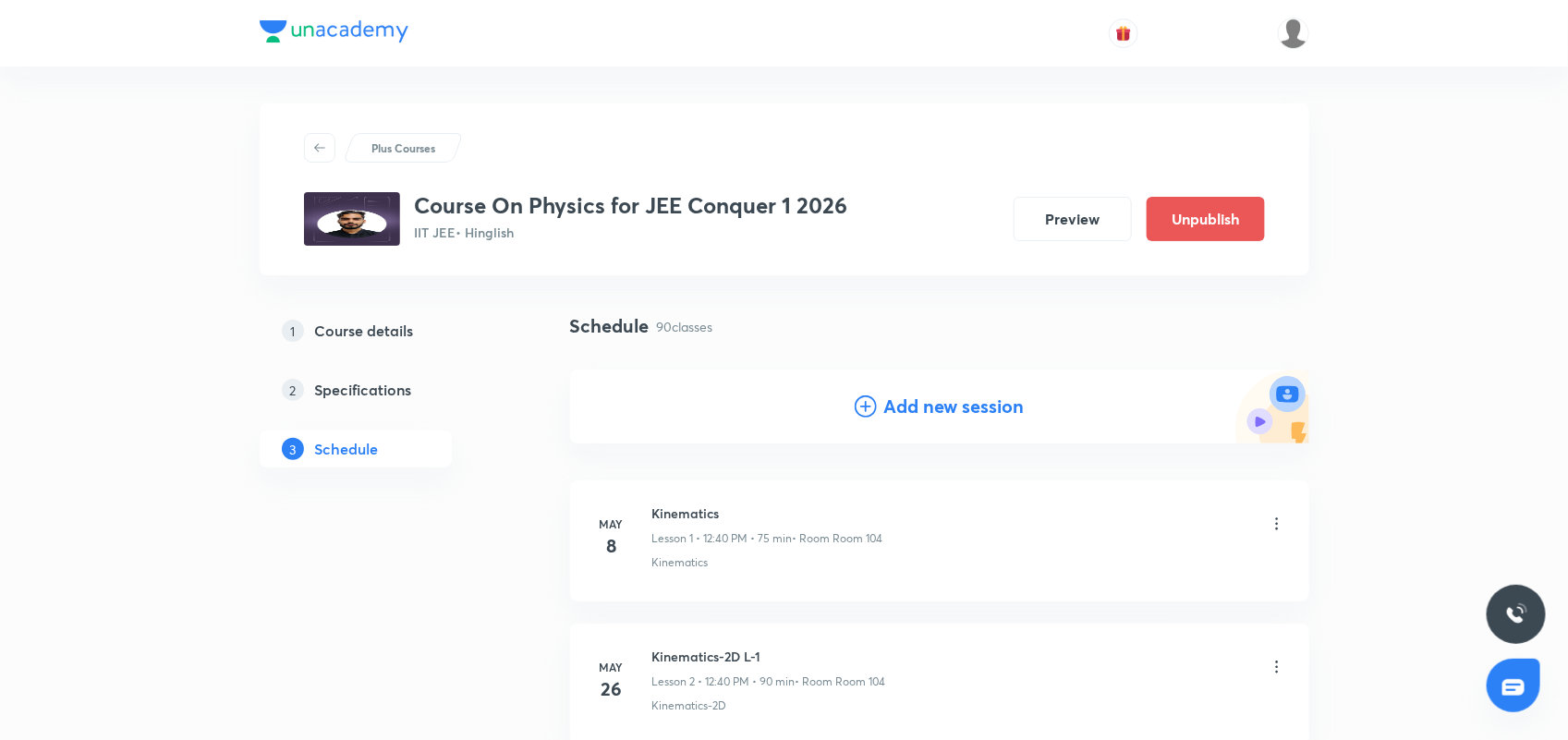
click at [944, 394] on h4 "Add new session" at bounding box center [955, 406] width 140 height 28
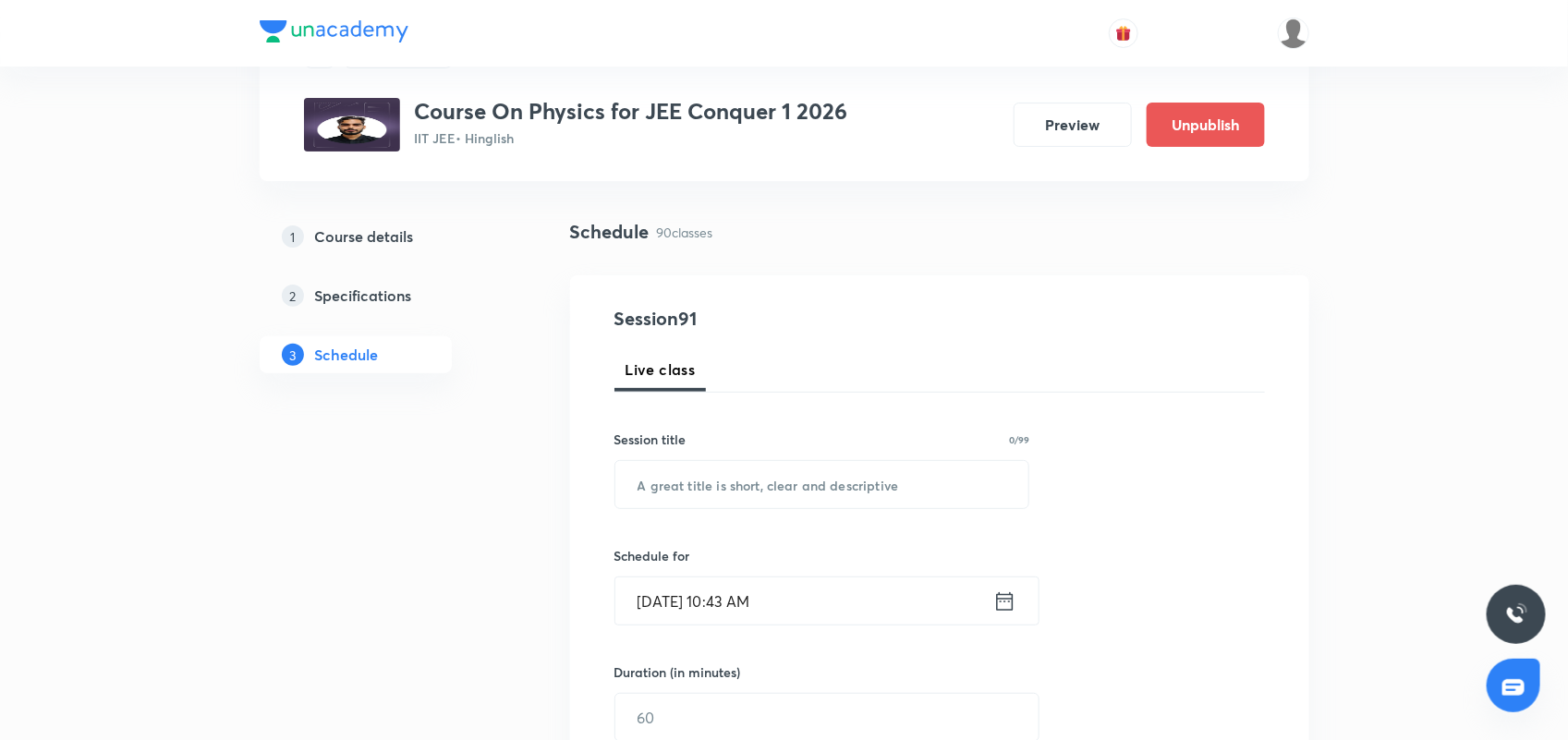
scroll to position [231, 0]
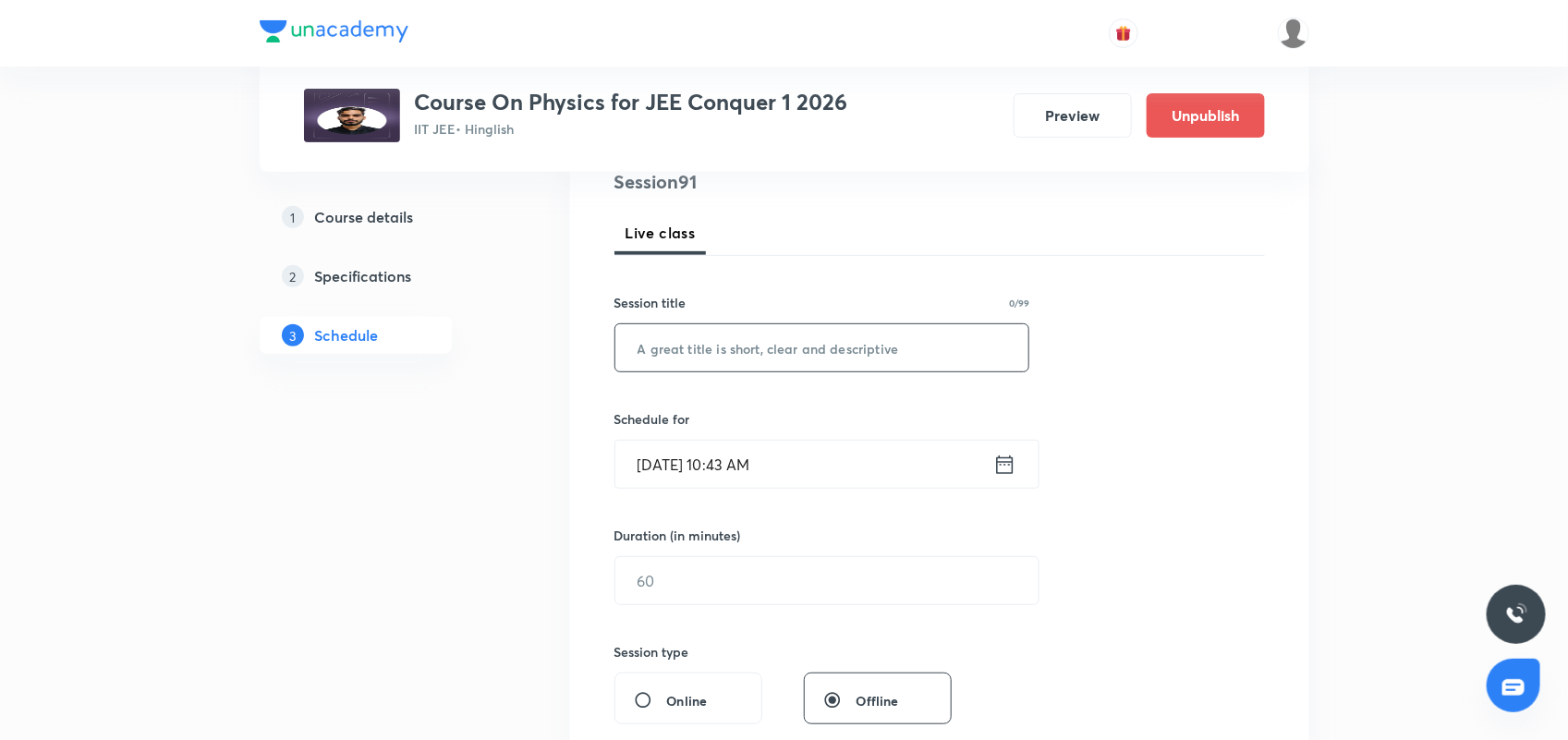
click at [710, 349] on input "text" at bounding box center [823, 348] width 414 height 47
paste input "Mechanical Waves"
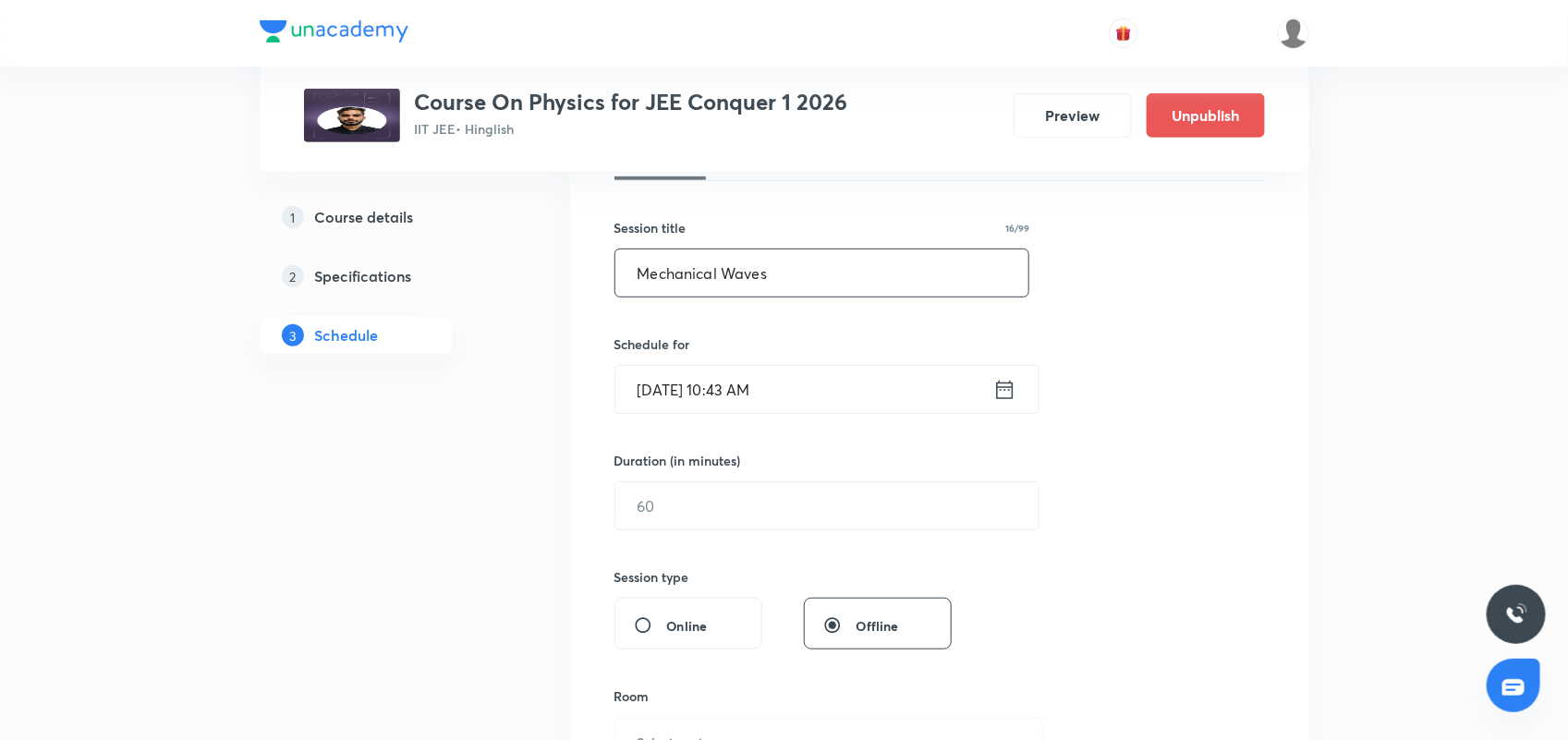
scroll to position [347, 0]
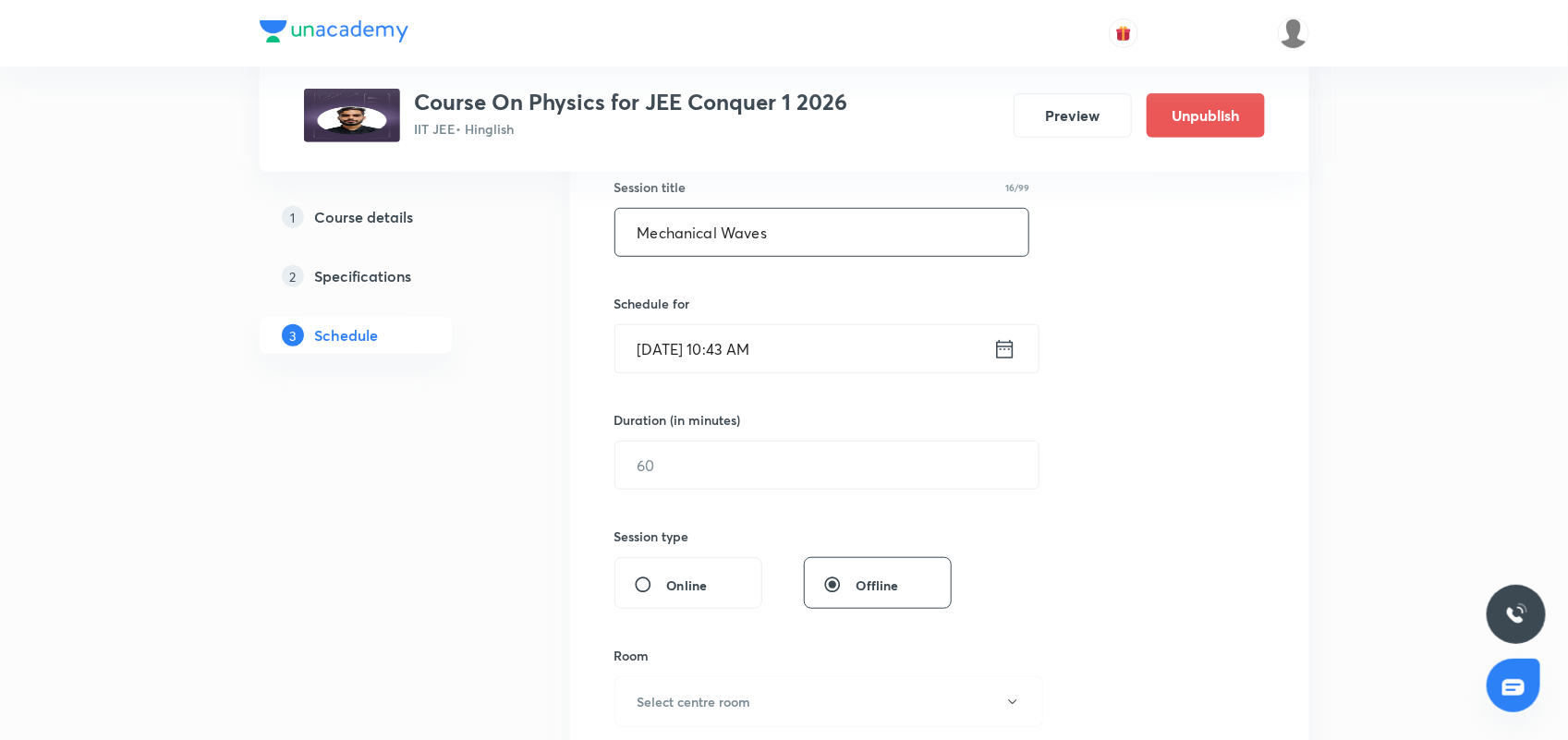
type input "Mechanical Waves"
click at [1003, 348] on icon at bounding box center [1004, 348] width 17 height 19
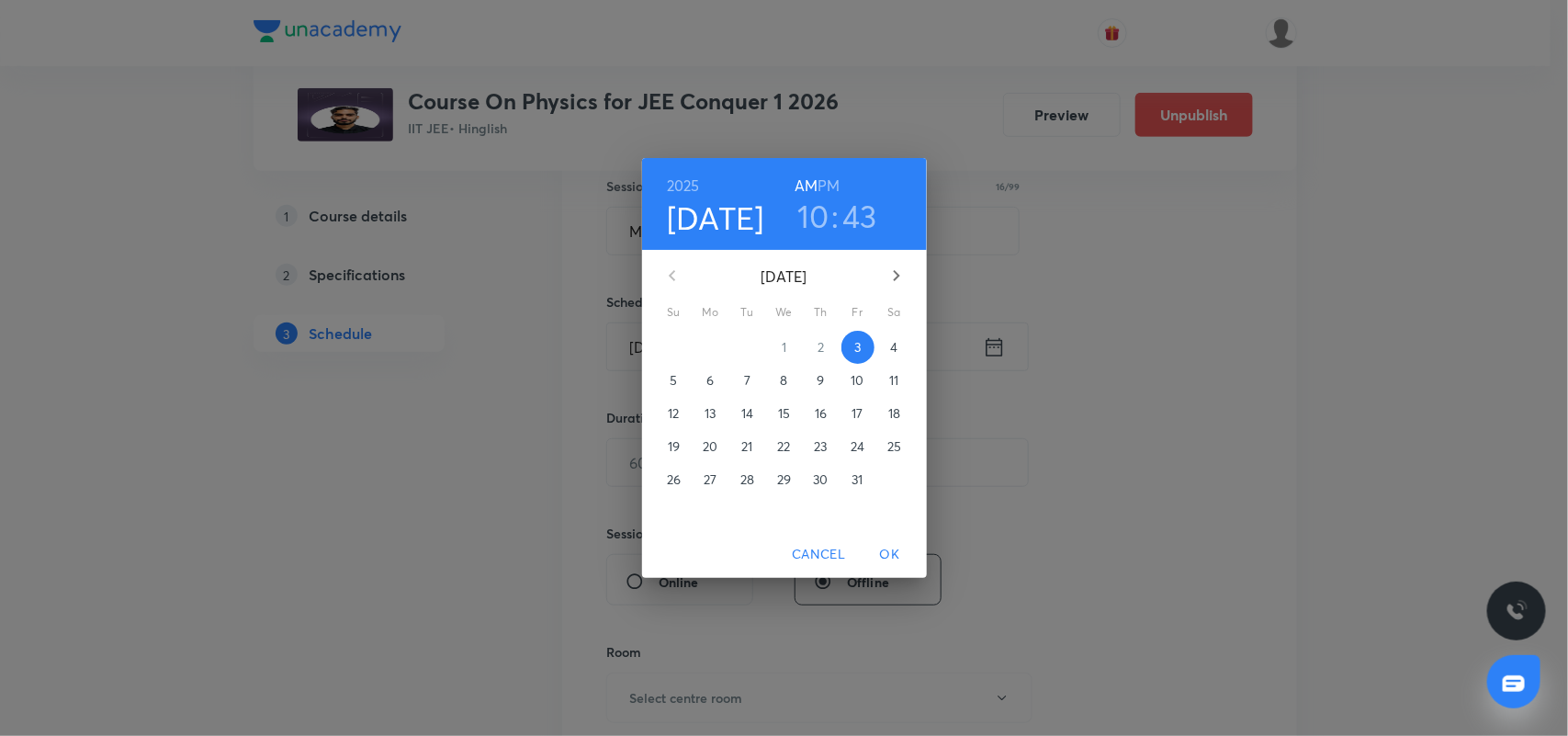
click at [799, 211] on h3 "10" at bounding box center [812, 215] width 32 height 38
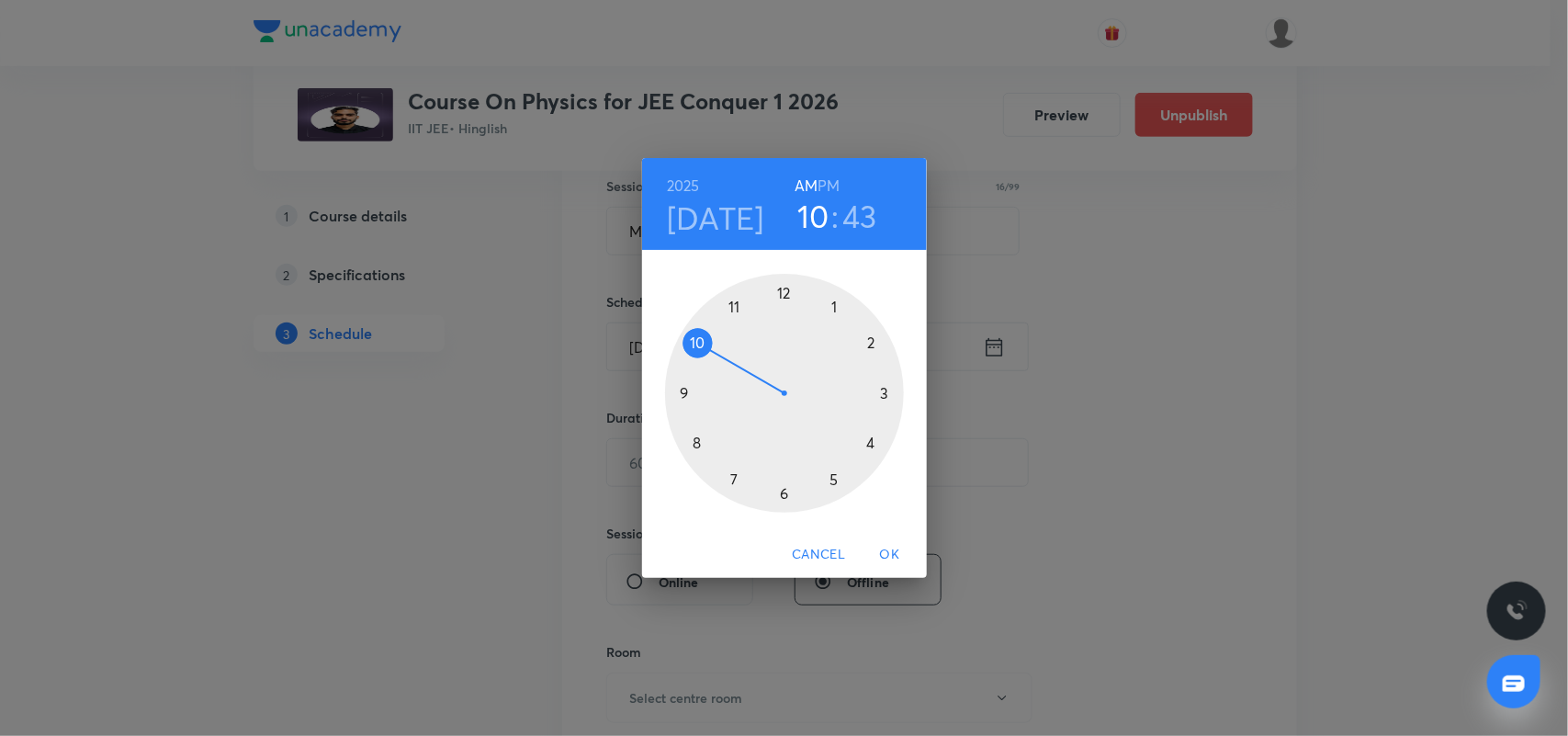
click at [705, 214] on h4 "[DATE]" at bounding box center [715, 217] width 97 height 38
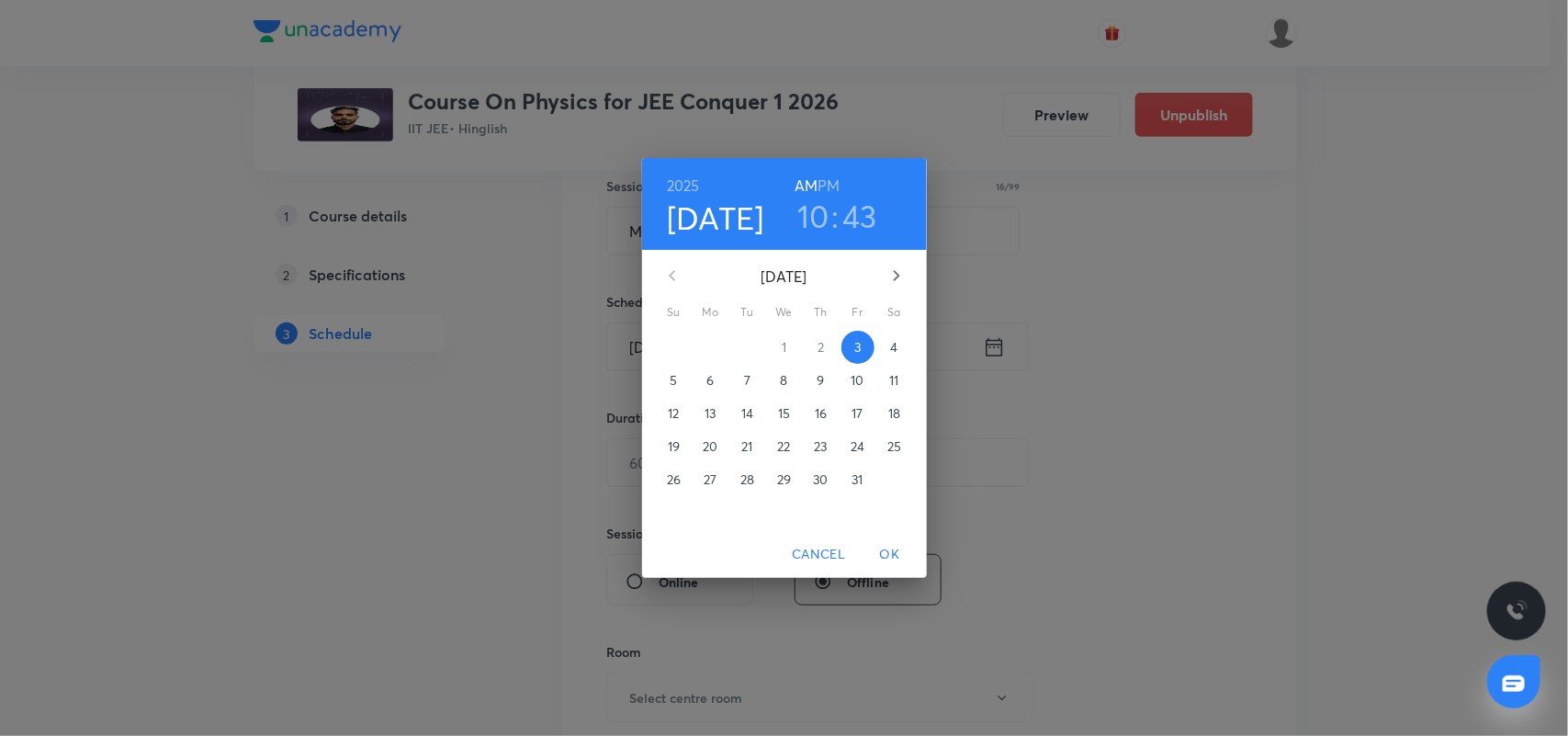
click at [891, 347] on p "4" at bounding box center [893, 347] width 7 height 19
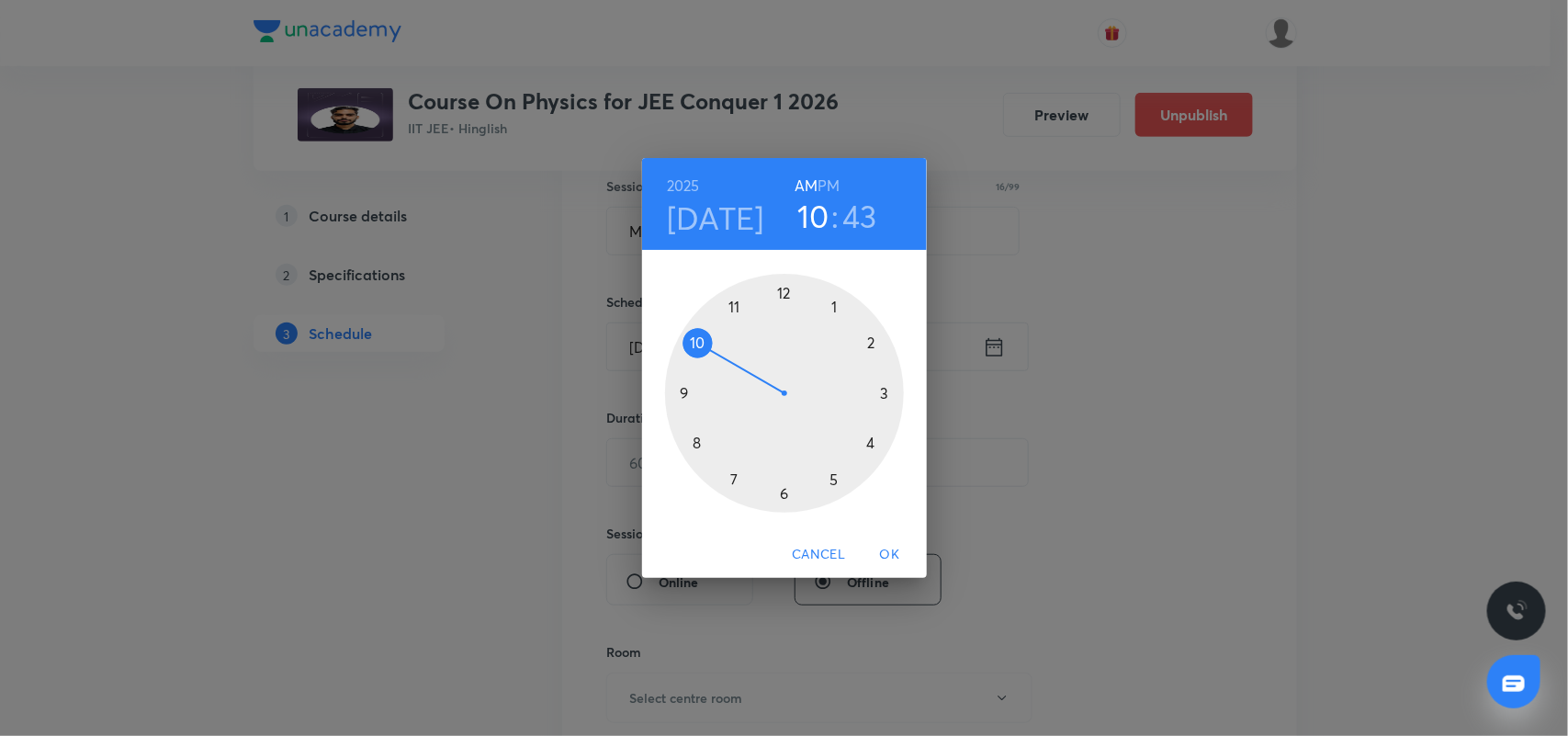
drag, startPoint x: 787, startPoint y: 294, endPoint x: 814, endPoint y: 232, distance: 67.6
click at [787, 292] on div at bounding box center [784, 393] width 239 height 239
click at [828, 177] on h6 "PM" at bounding box center [828, 186] width 22 height 26
click at [779, 496] on div at bounding box center [784, 393] width 239 height 239
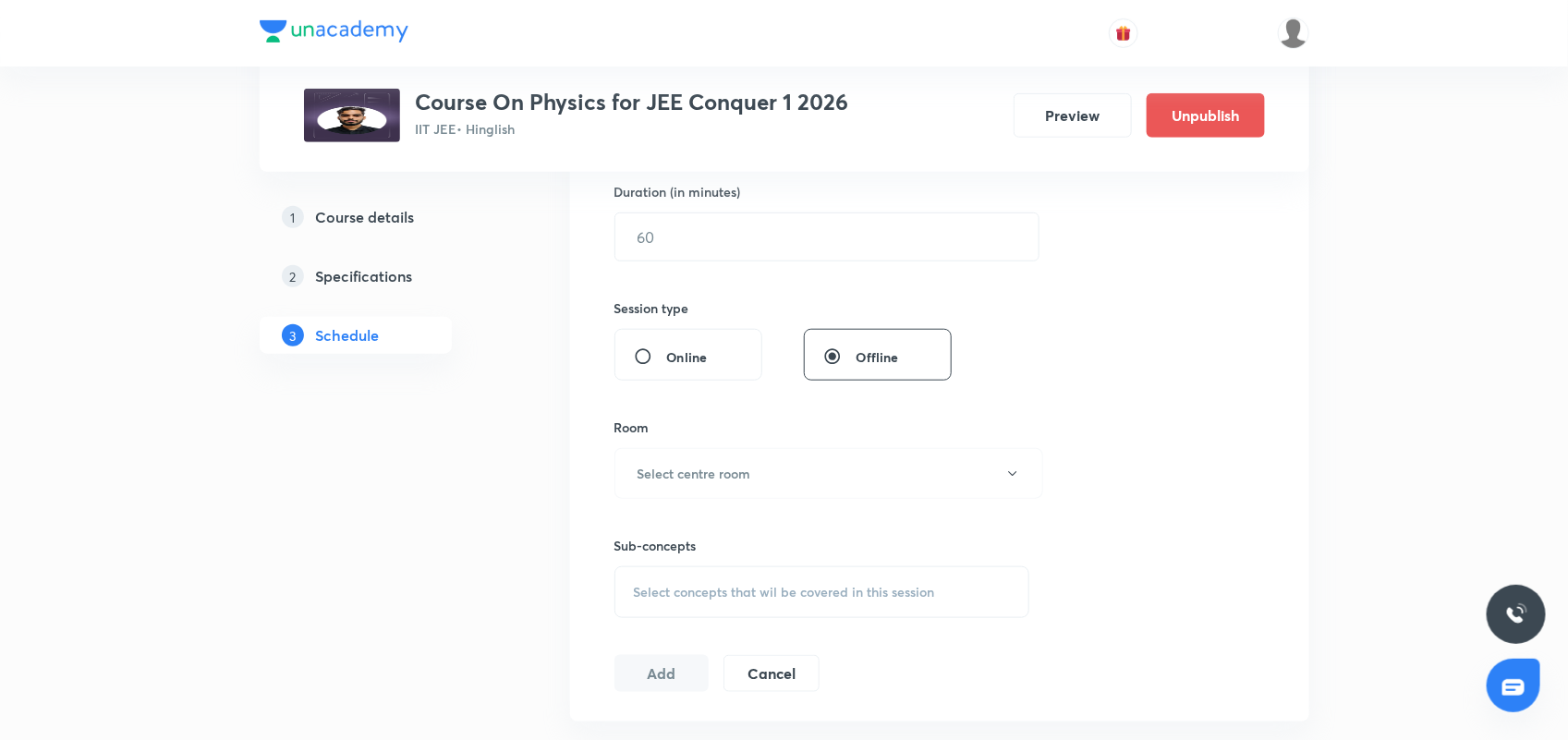
scroll to position [577, 0]
click at [700, 247] on input "text" at bounding box center [828, 234] width 423 height 47
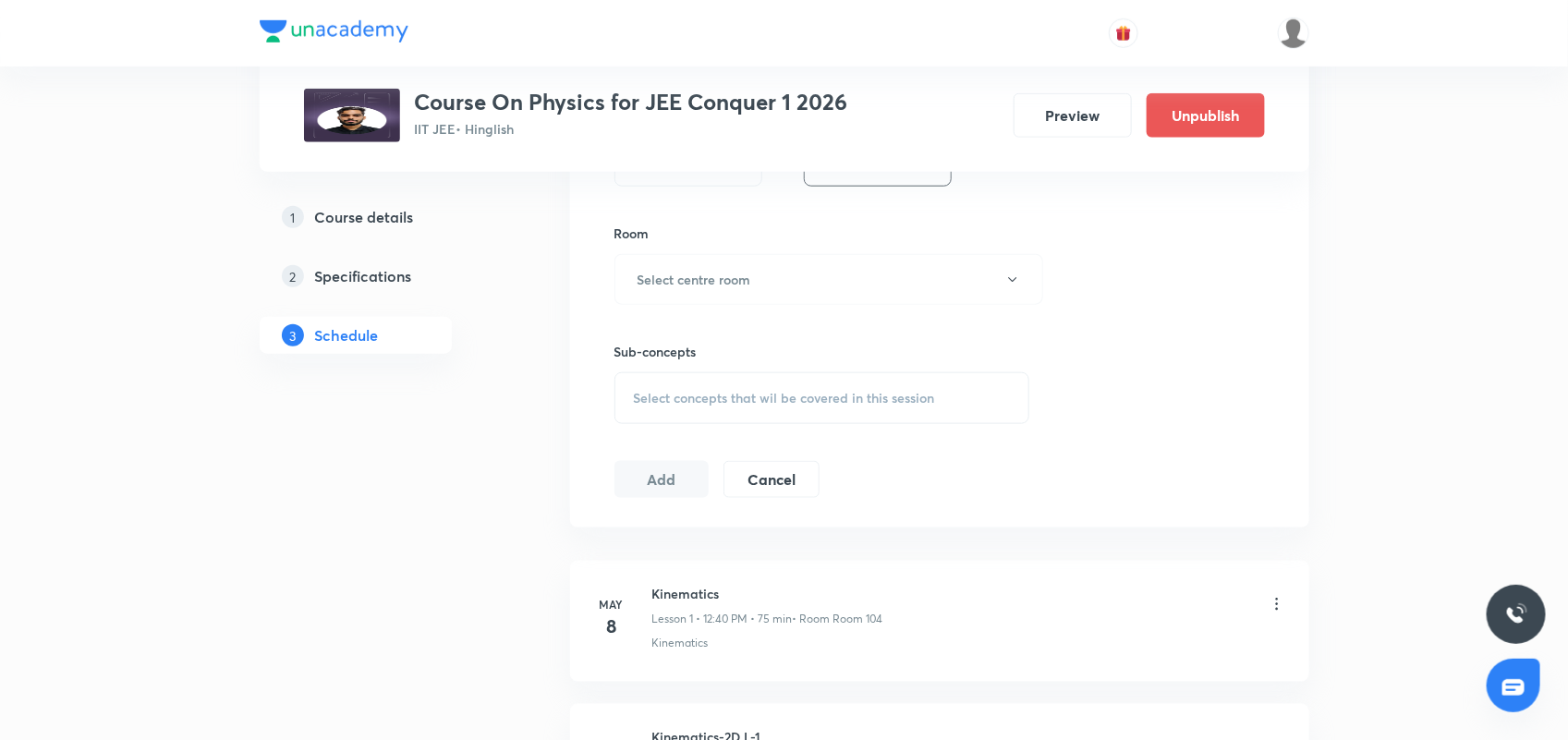
scroll to position [808, 0]
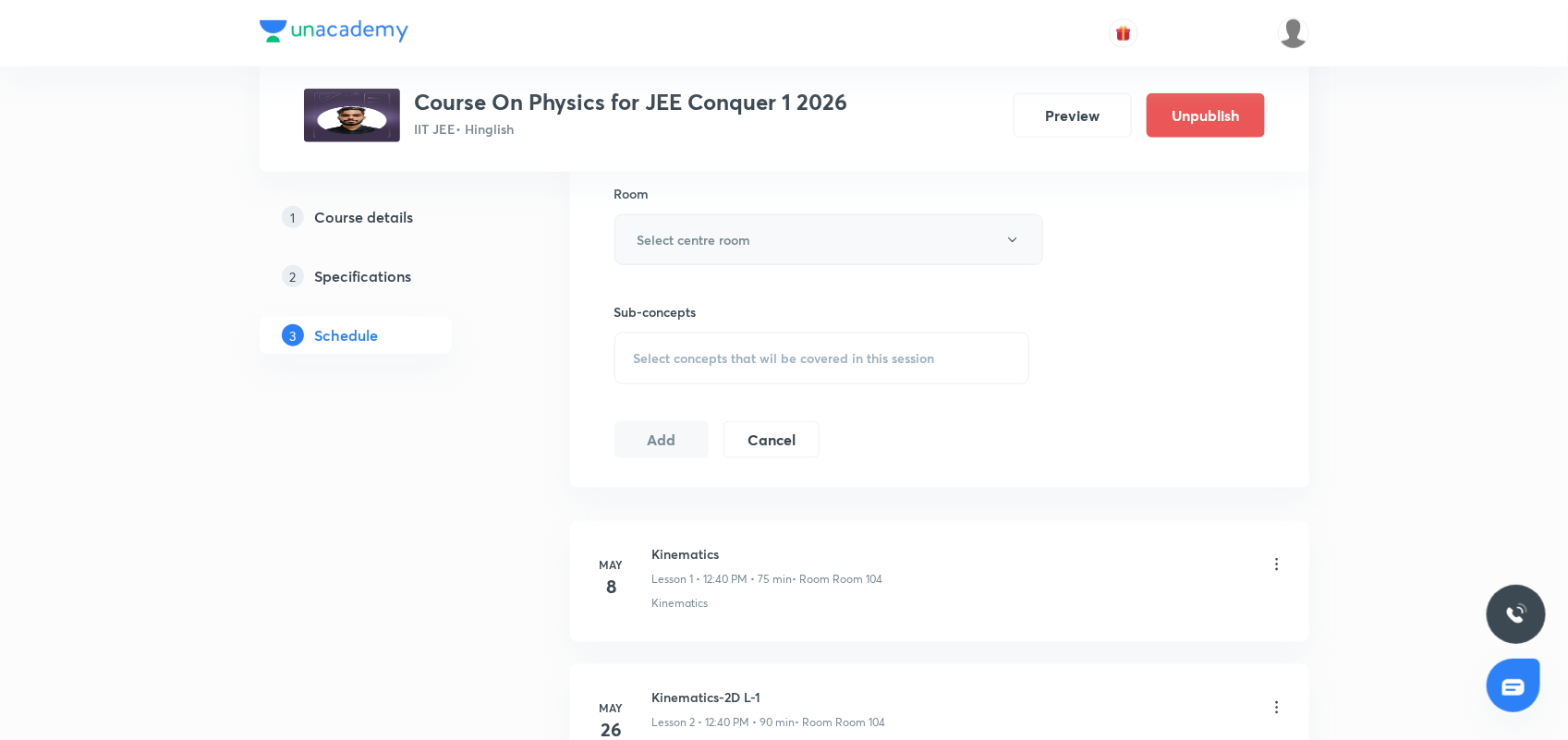
type input "90"
click at [687, 248] on h6 "Select centre room" at bounding box center [694, 240] width 114 height 20
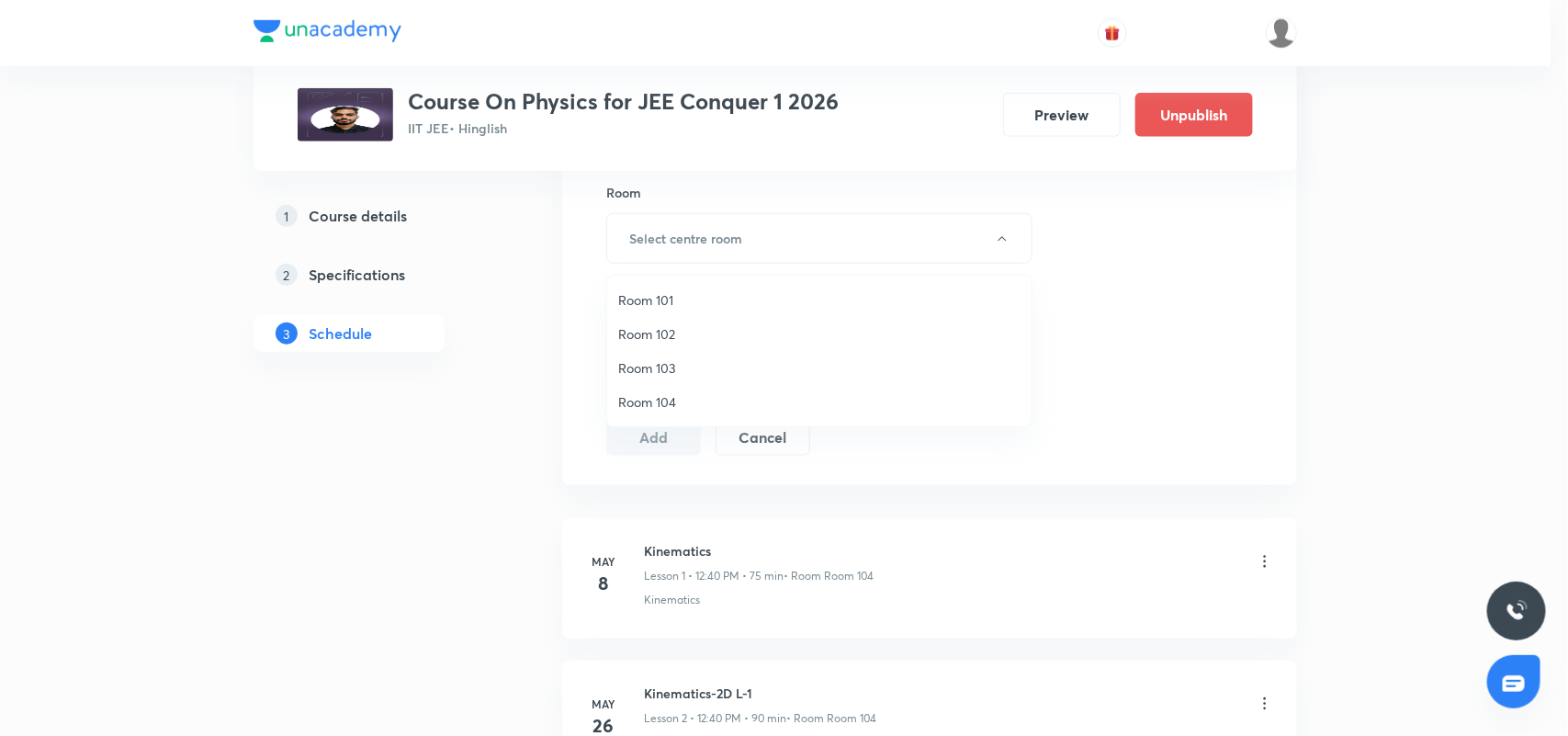
click at [673, 400] on span "Room 104" at bounding box center [818, 402] width 402 height 20
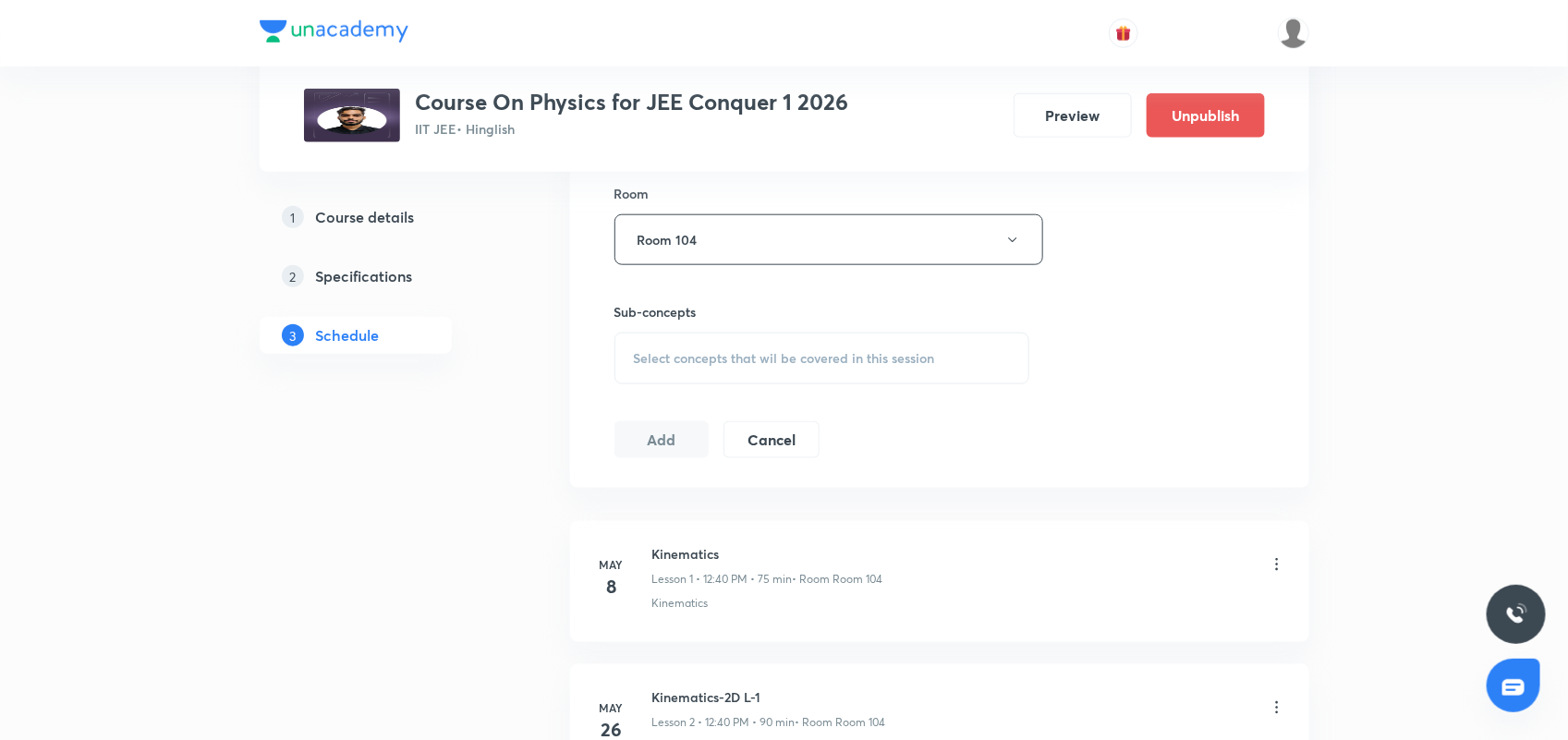
click at [715, 366] on span "Select concepts that wil be covered in this session" at bounding box center [784, 358] width 302 height 15
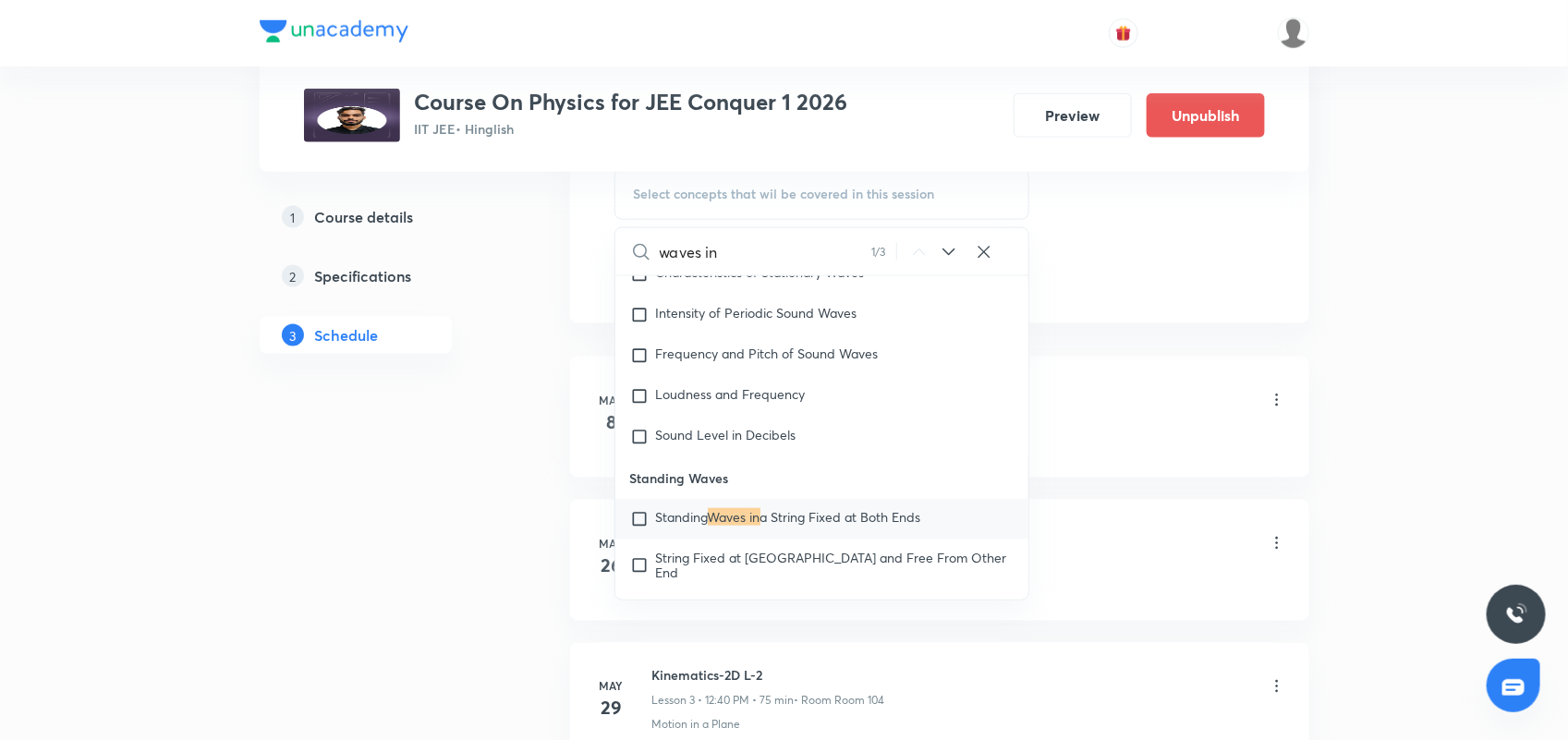
scroll to position [1039, 0]
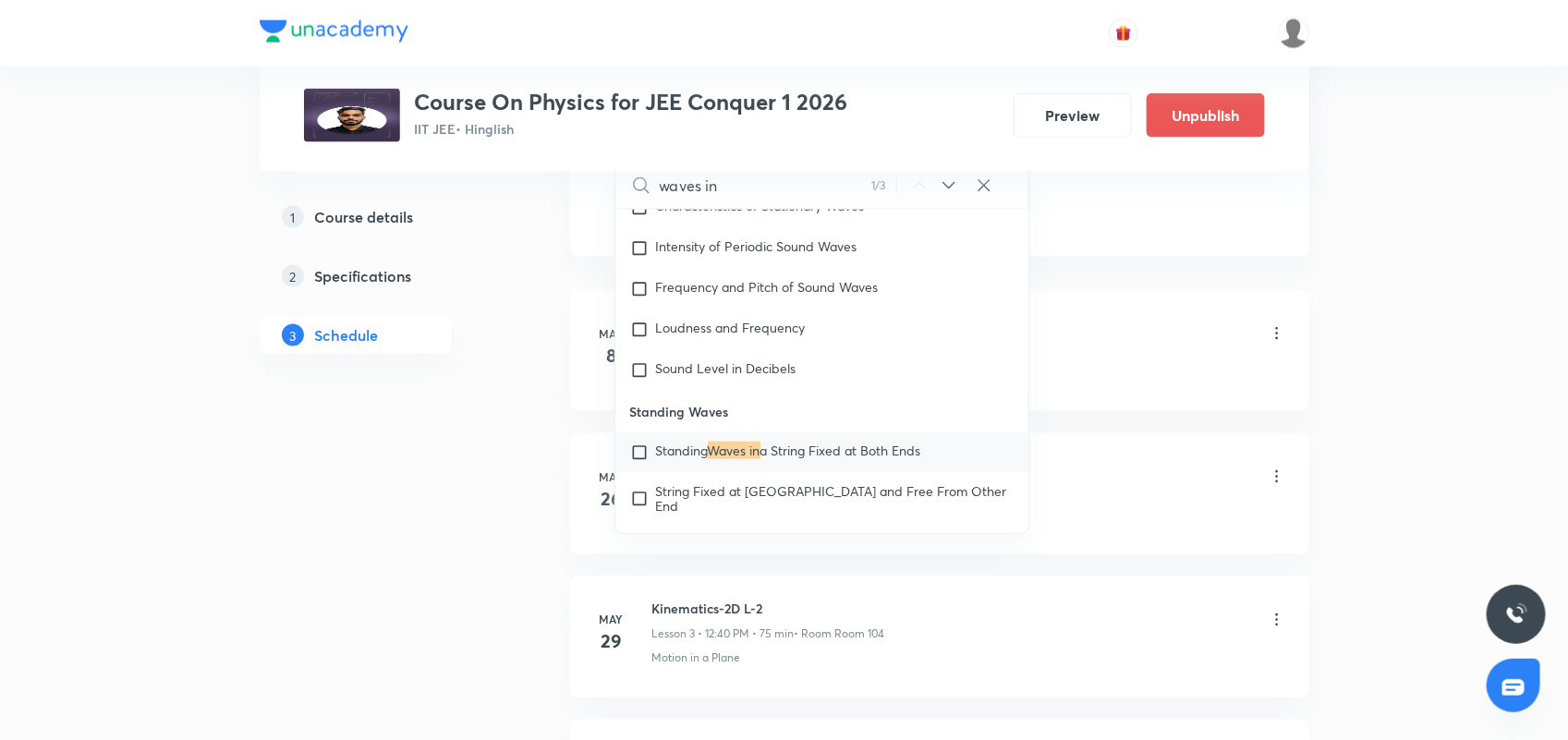
click at [949, 191] on icon at bounding box center [949, 186] width 22 height 22
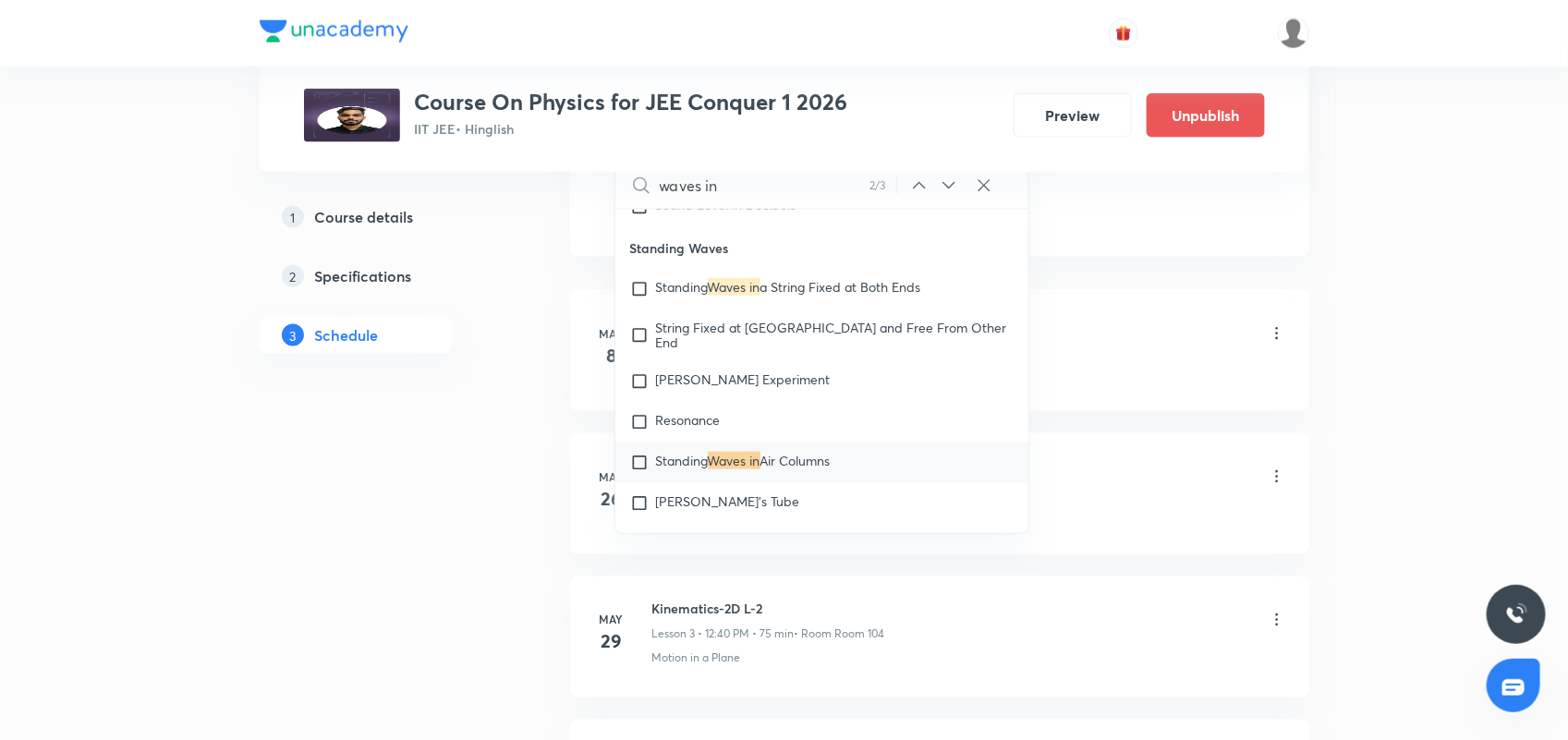
click at [949, 191] on icon at bounding box center [949, 186] width 22 height 22
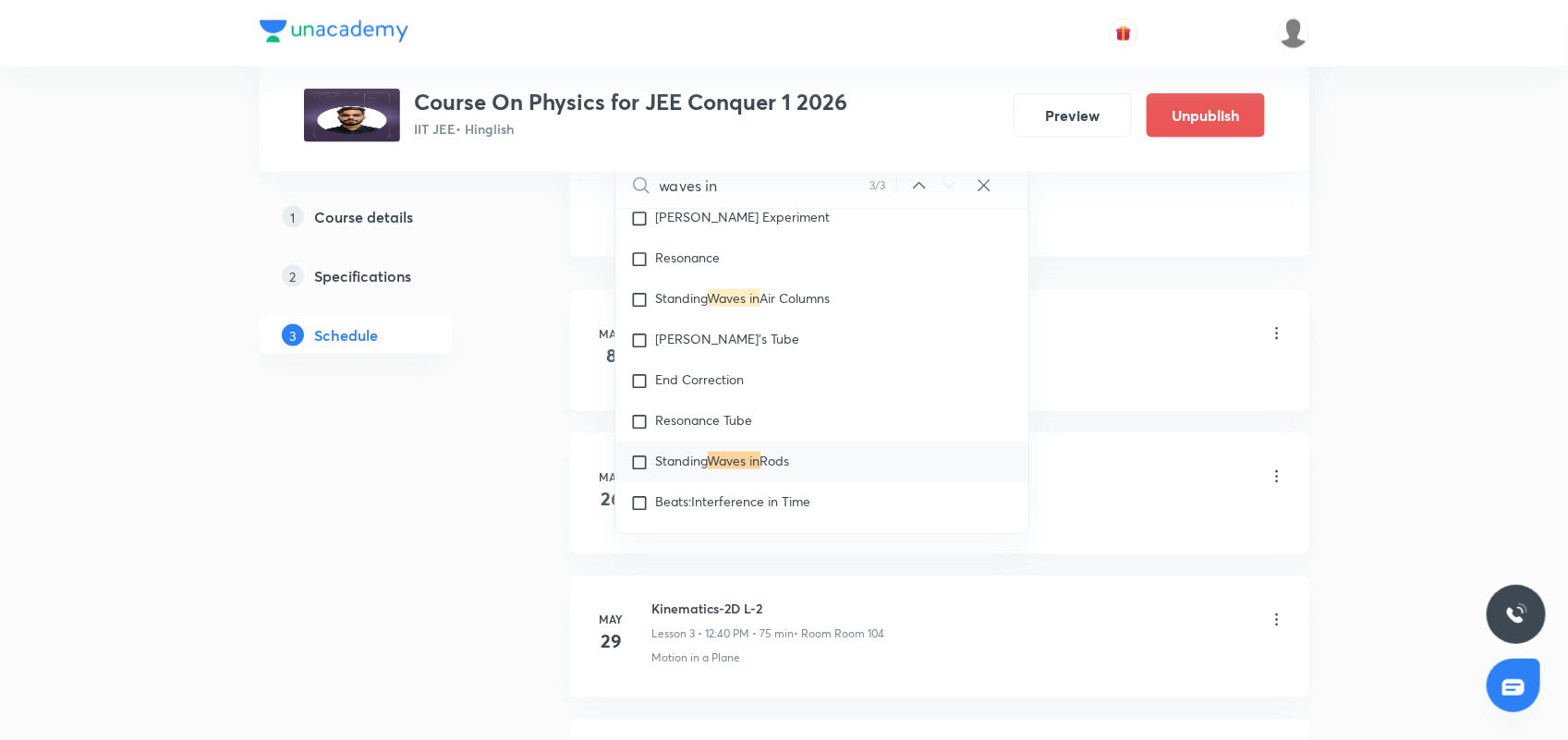
click at [740, 199] on input "waves in" at bounding box center [764, 186] width 210 height 47
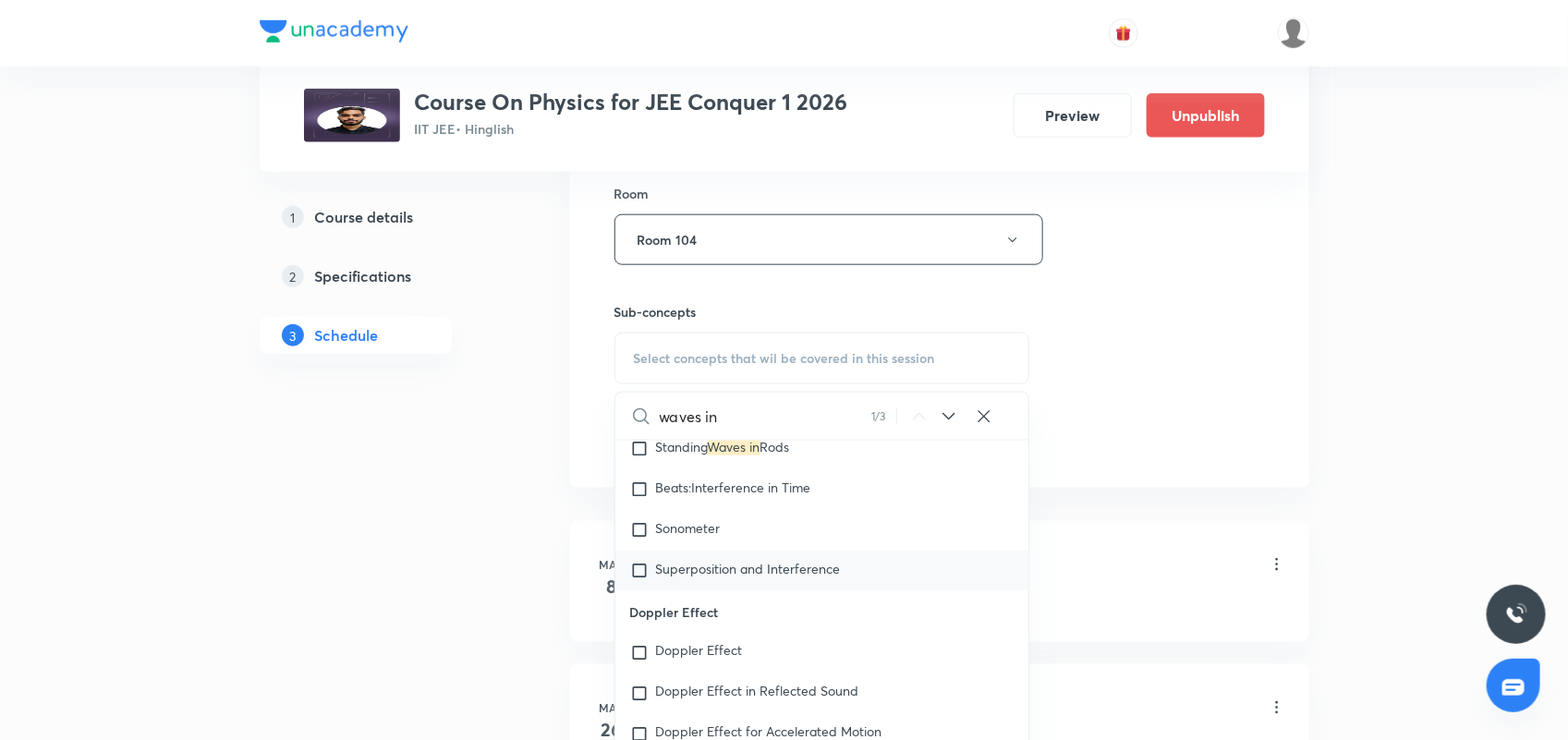
scroll to position [10777, 0]
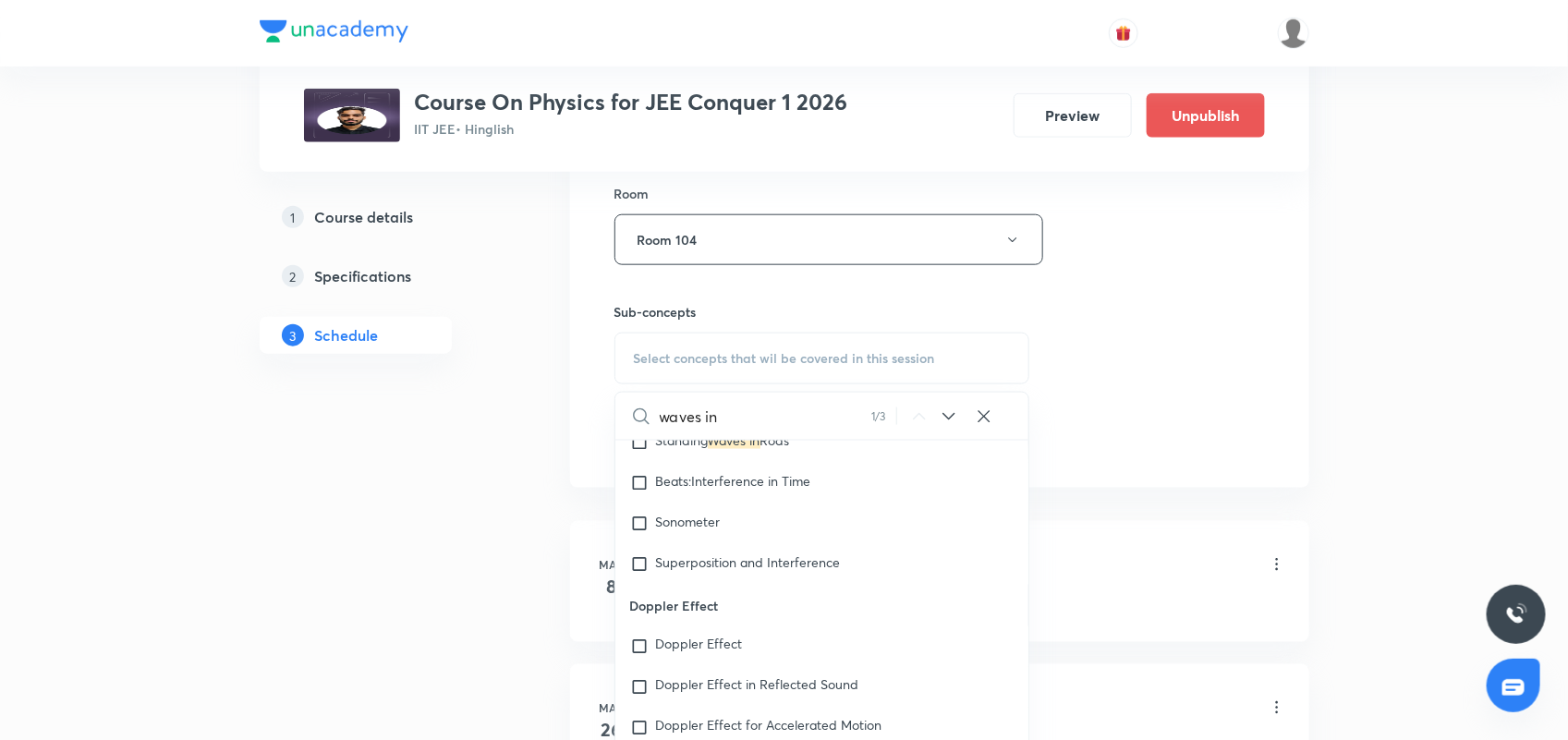
click at [953, 417] on icon at bounding box center [949, 416] width 22 height 22
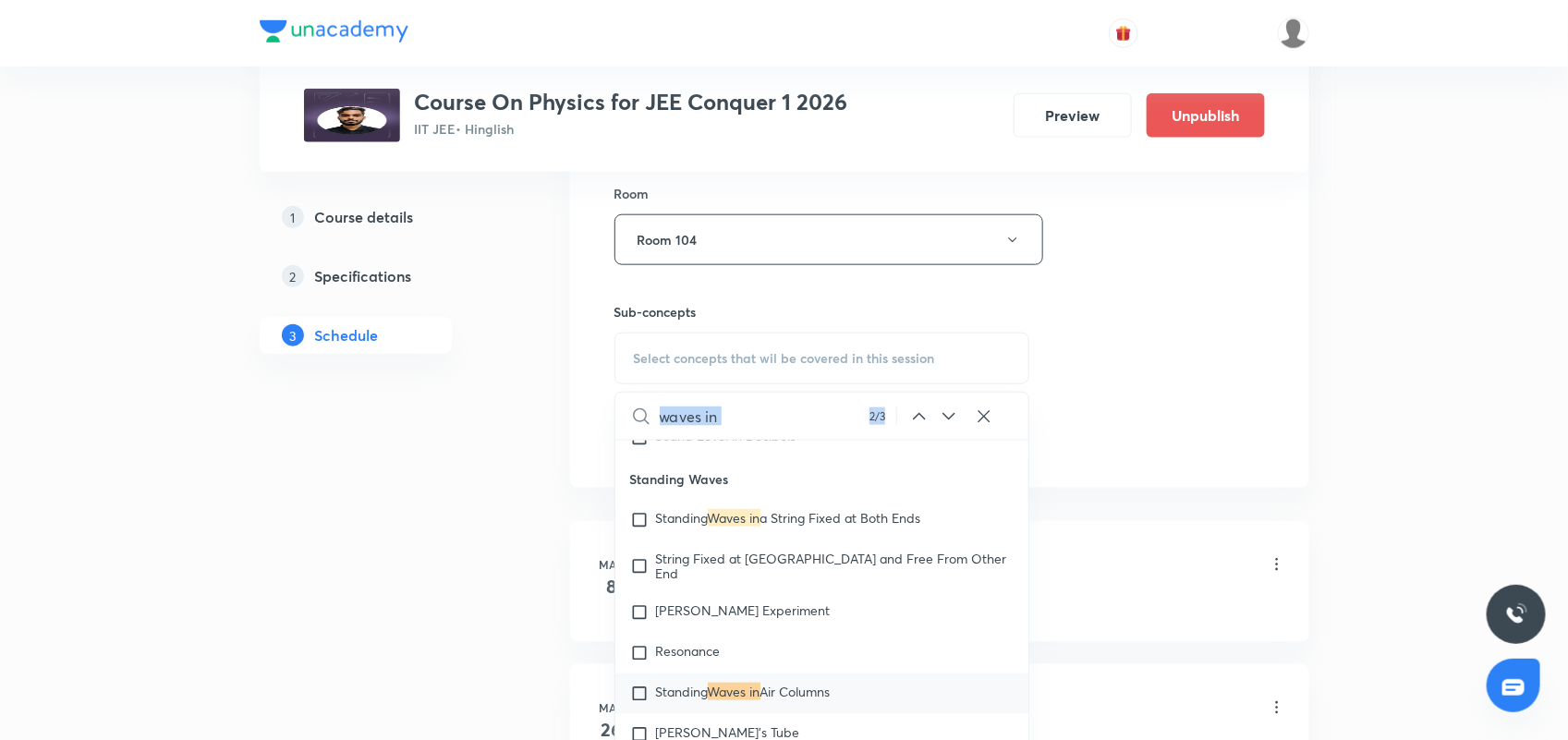
click at [953, 417] on icon at bounding box center [950, 416] width 12 height 7
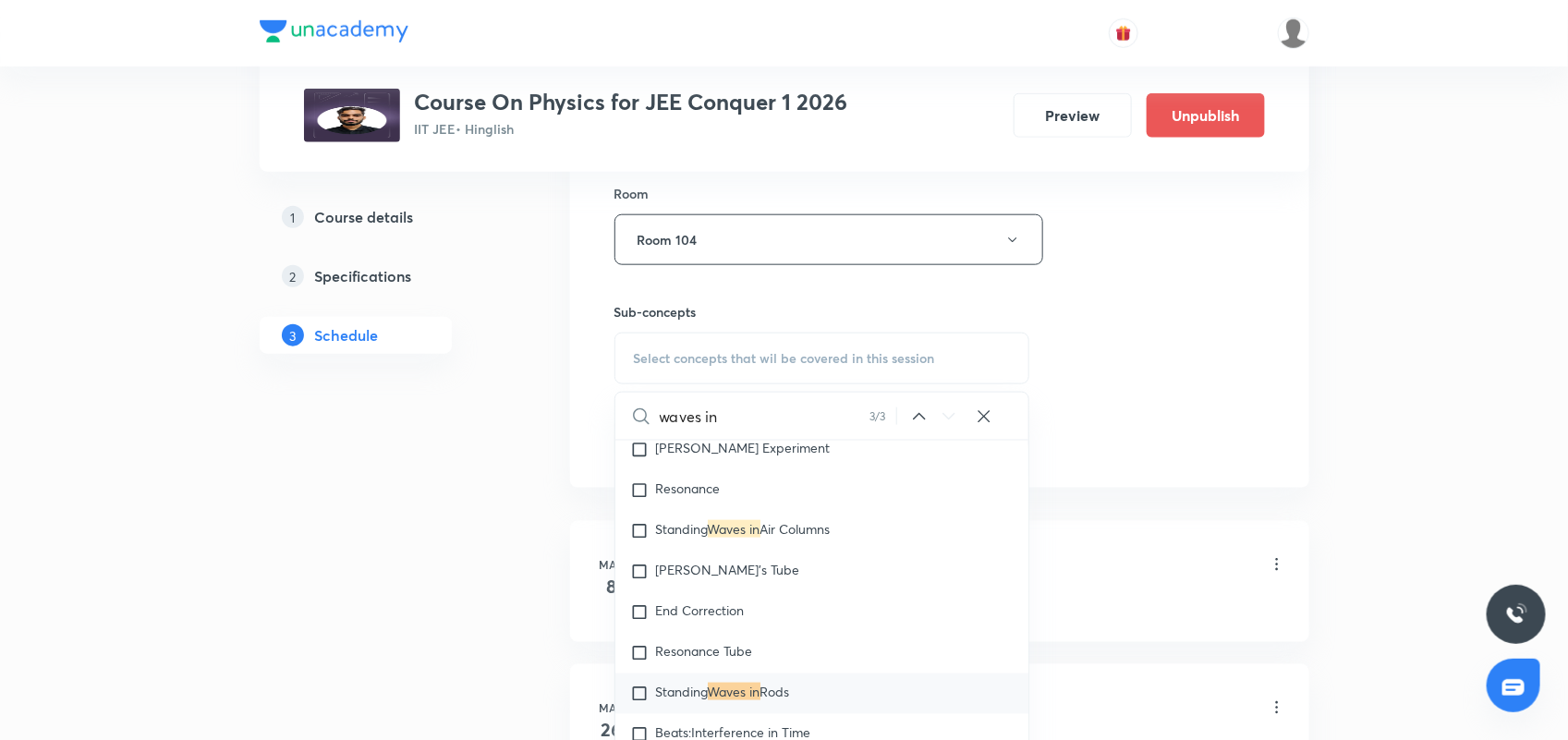
click at [783, 418] on input "waves in" at bounding box center [764, 416] width 210 height 47
type input "w"
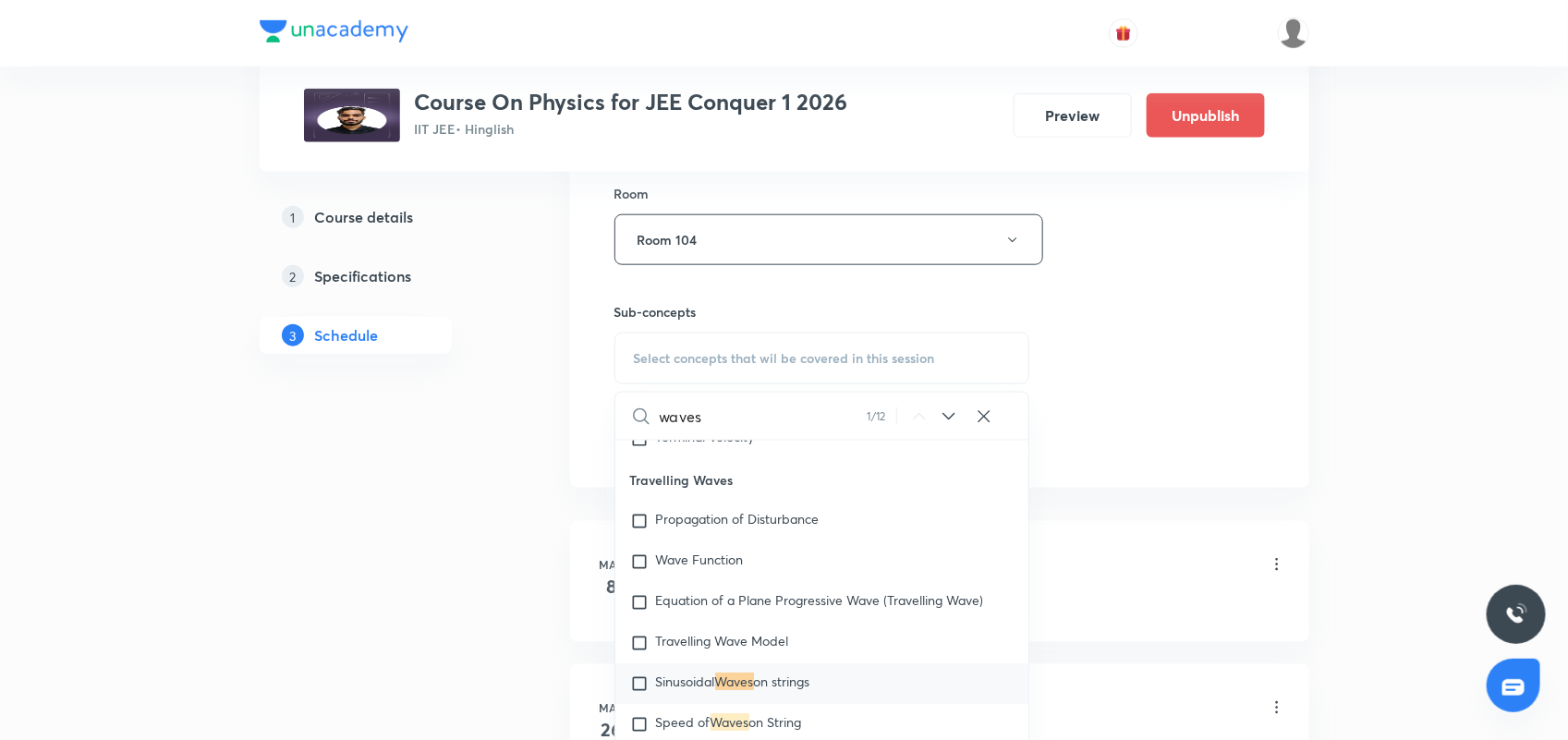
type input "waves"
click at [945, 418] on icon at bounding box center [949, 416] width 22 height 22
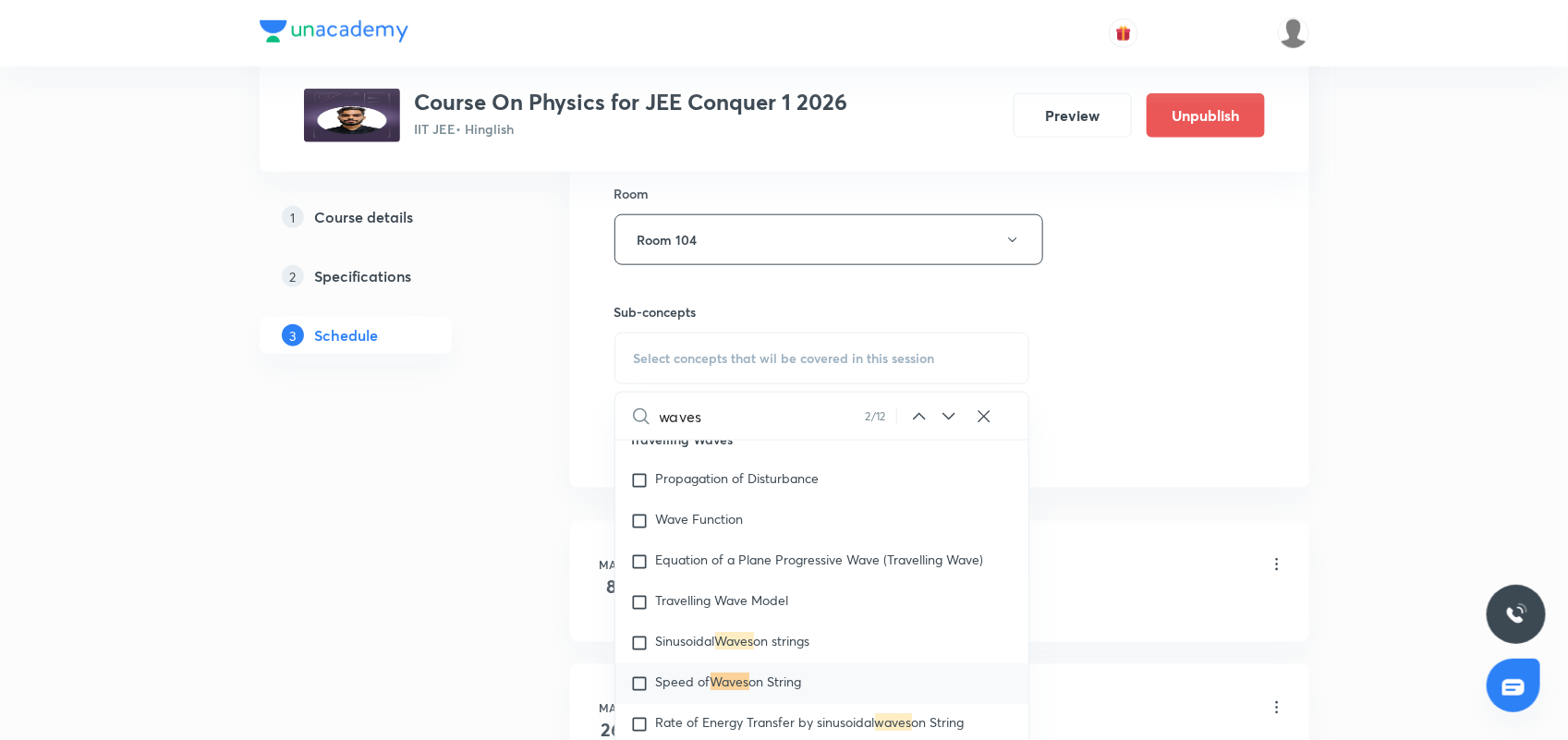
click at [952, 408] on icon at bounding box center [949, 416] width 22 height 22
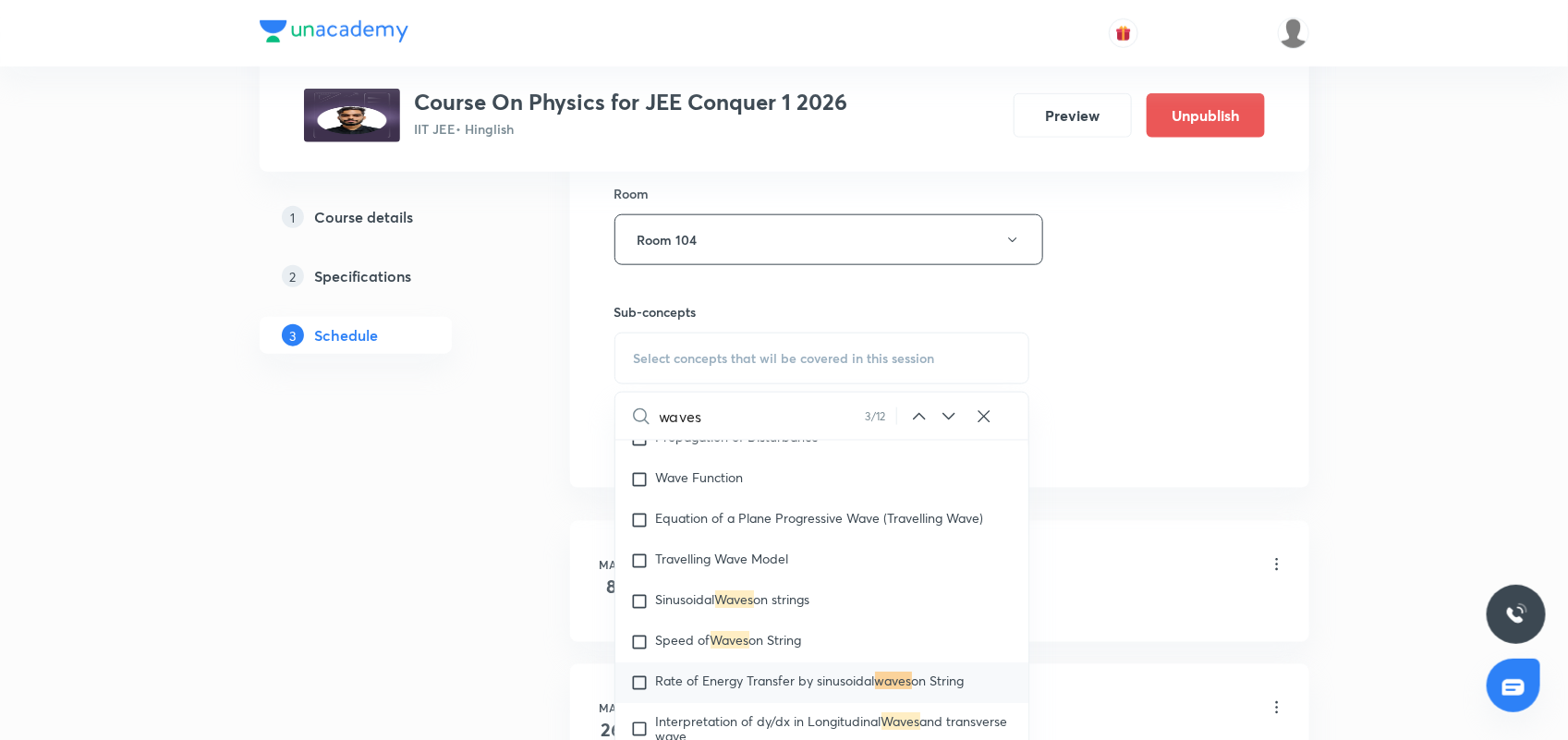
click at [952, 408] on icon at bounding box center [949, 416] width 22 height 22
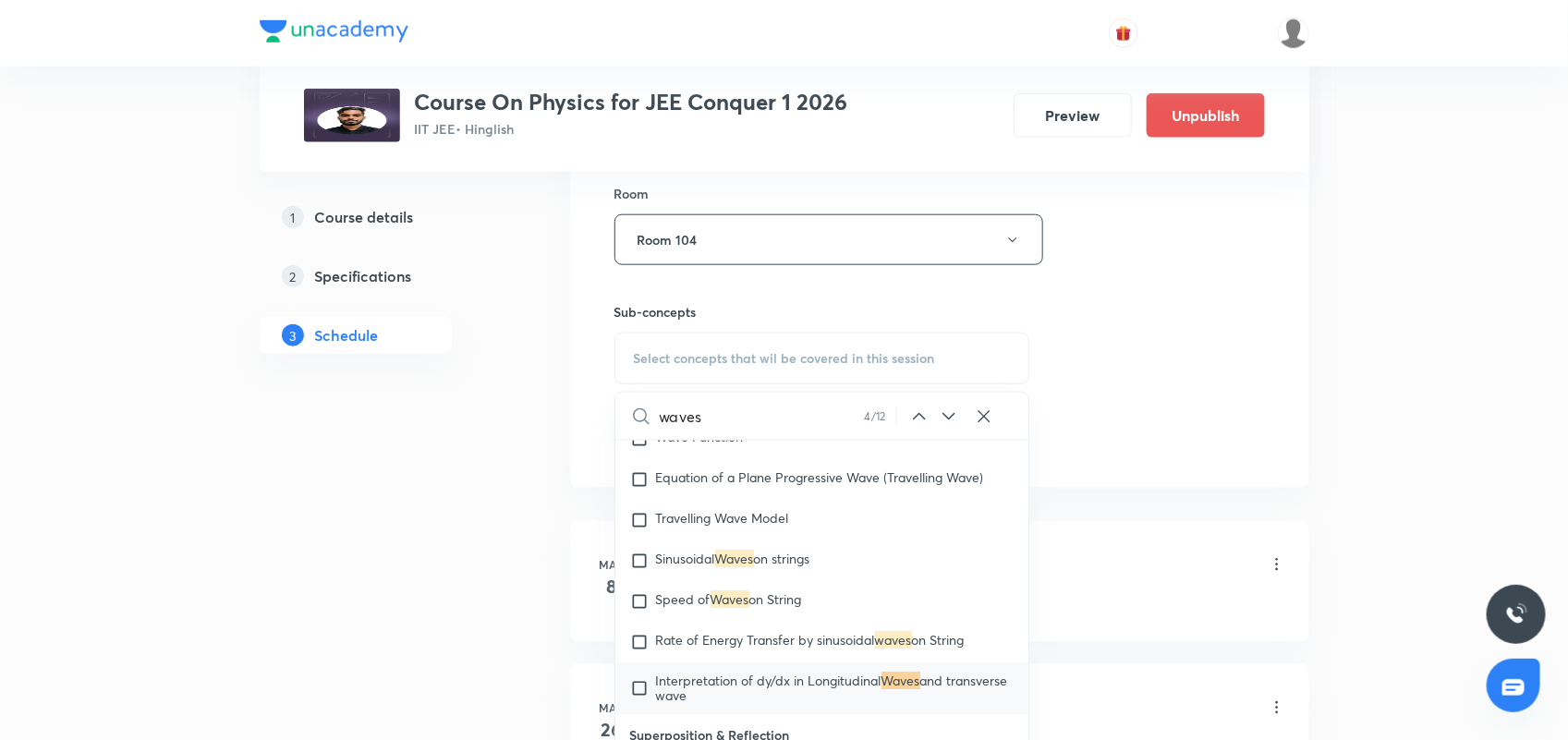
click at [952, 408] on icon at bounding box center [949, 416] width 22 height 22
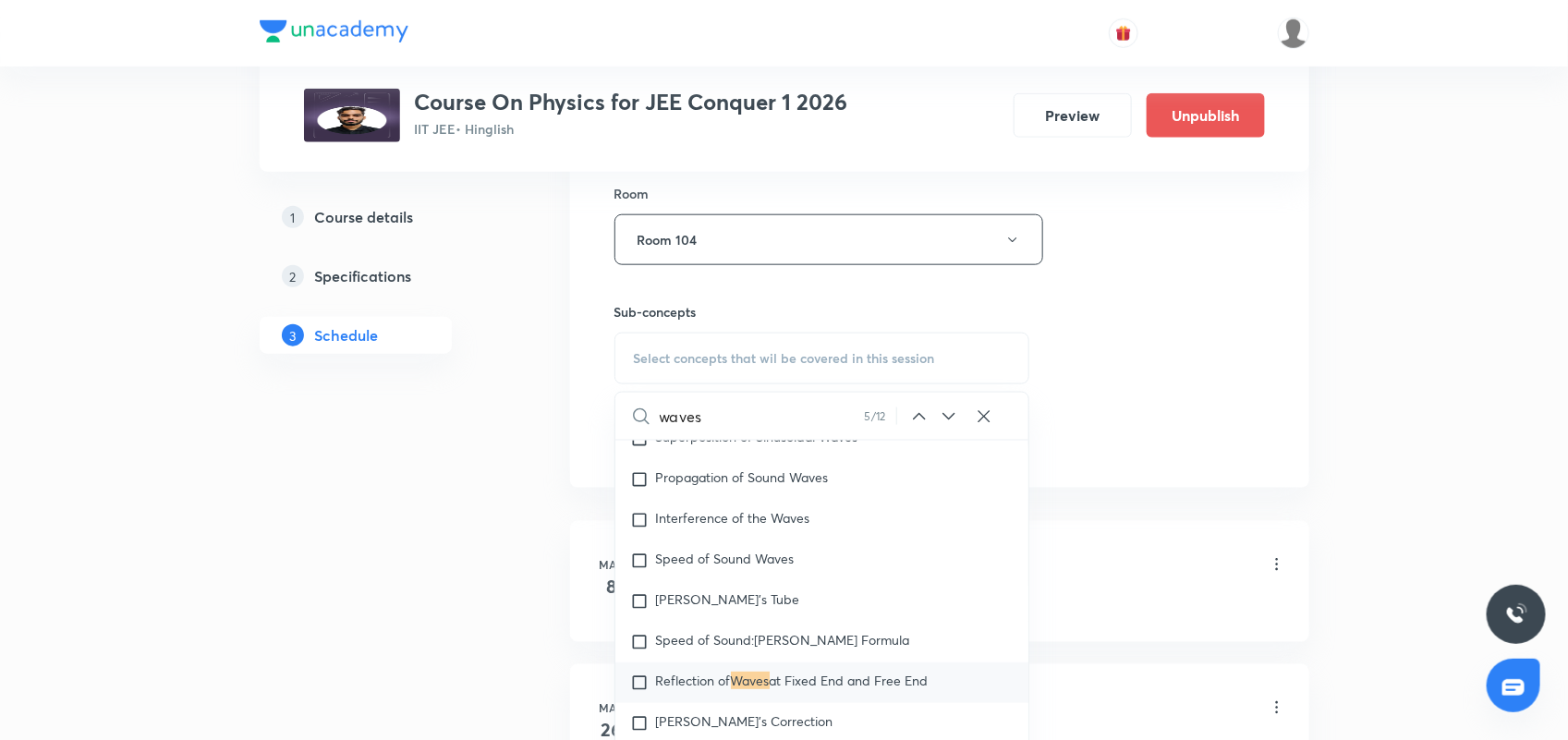
click at [952, 408] on icon at bounding box center [949, 416] width 22 height 22
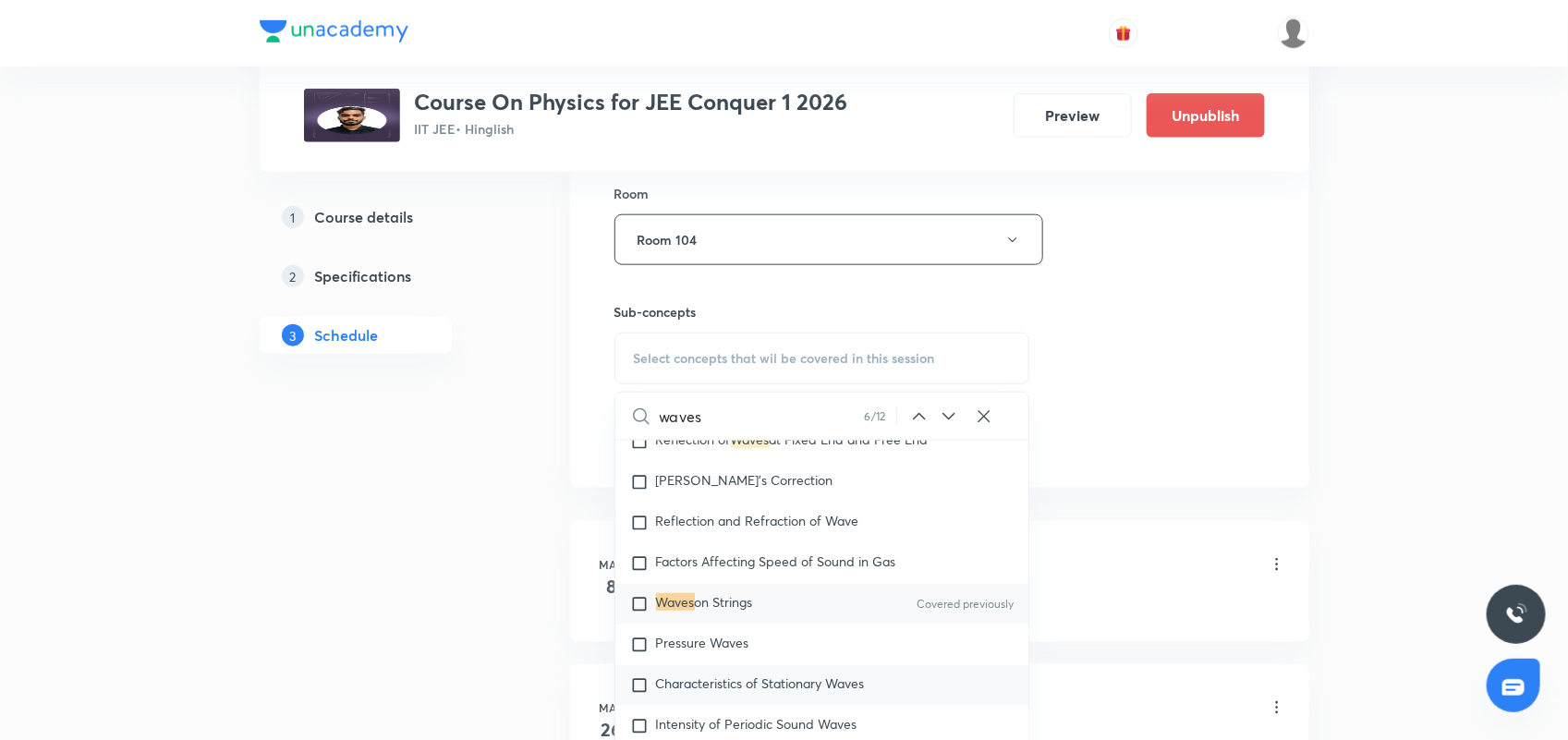
scroll to position [9990, 0]
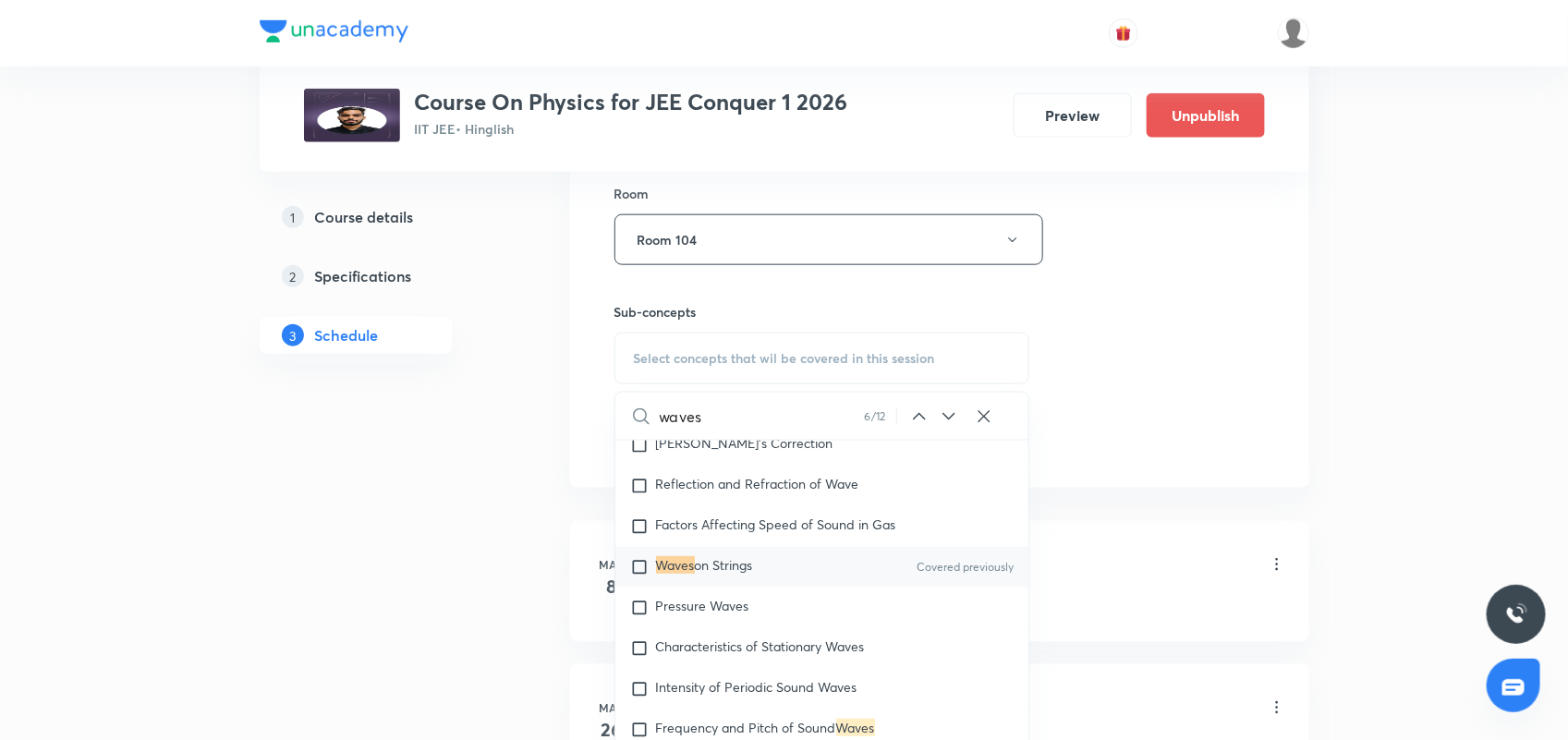
drag, startPoint x: 754, startPoint y: 564, endPoint x: 1160, endPoint y: 388, distance: 442.5
click at [753, 564] on span "on Strings" at bounding box center [724, 565] width 58 height 18
checkbox input "true"
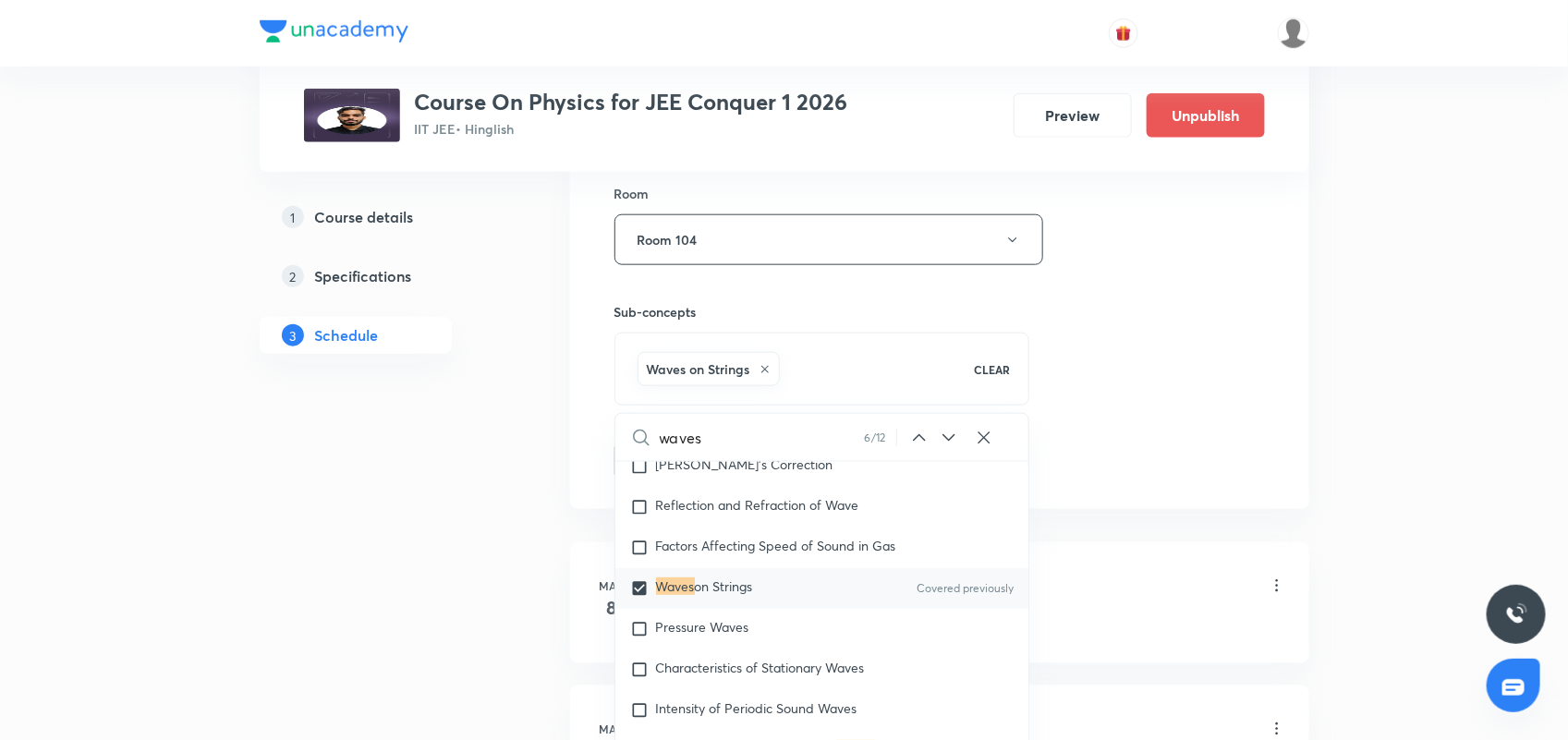
click at [1160, 388] on div "Session 91 Live class Session title 16/99 Mechanical Waves ​ Schedule for [DATE…" at bounding box center [940, 35] width 651 height 888
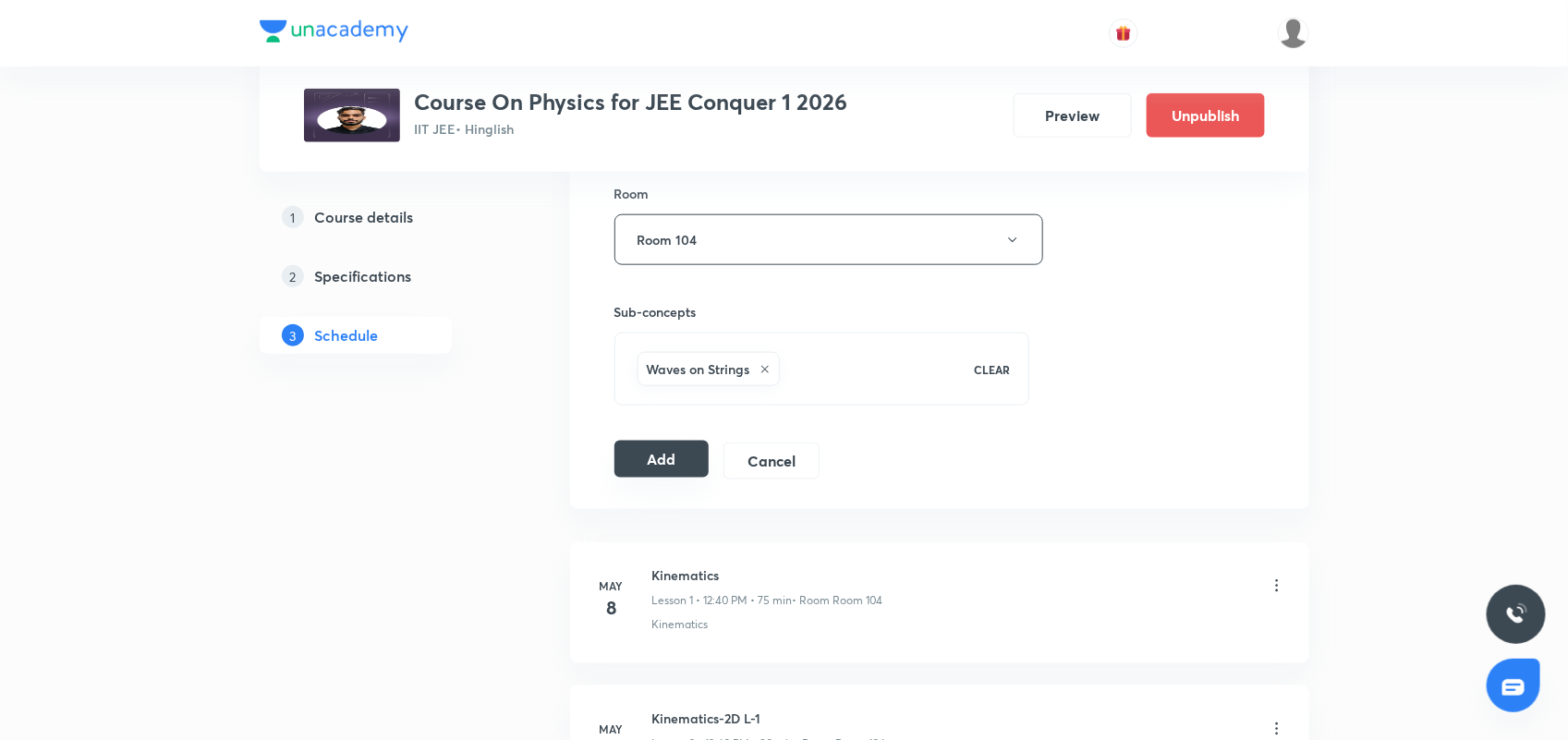
click at [650, 466] on button "Add" at bounding box center [662, 458] width 95 height 37
